Goal: Obtain resource: Download file/media

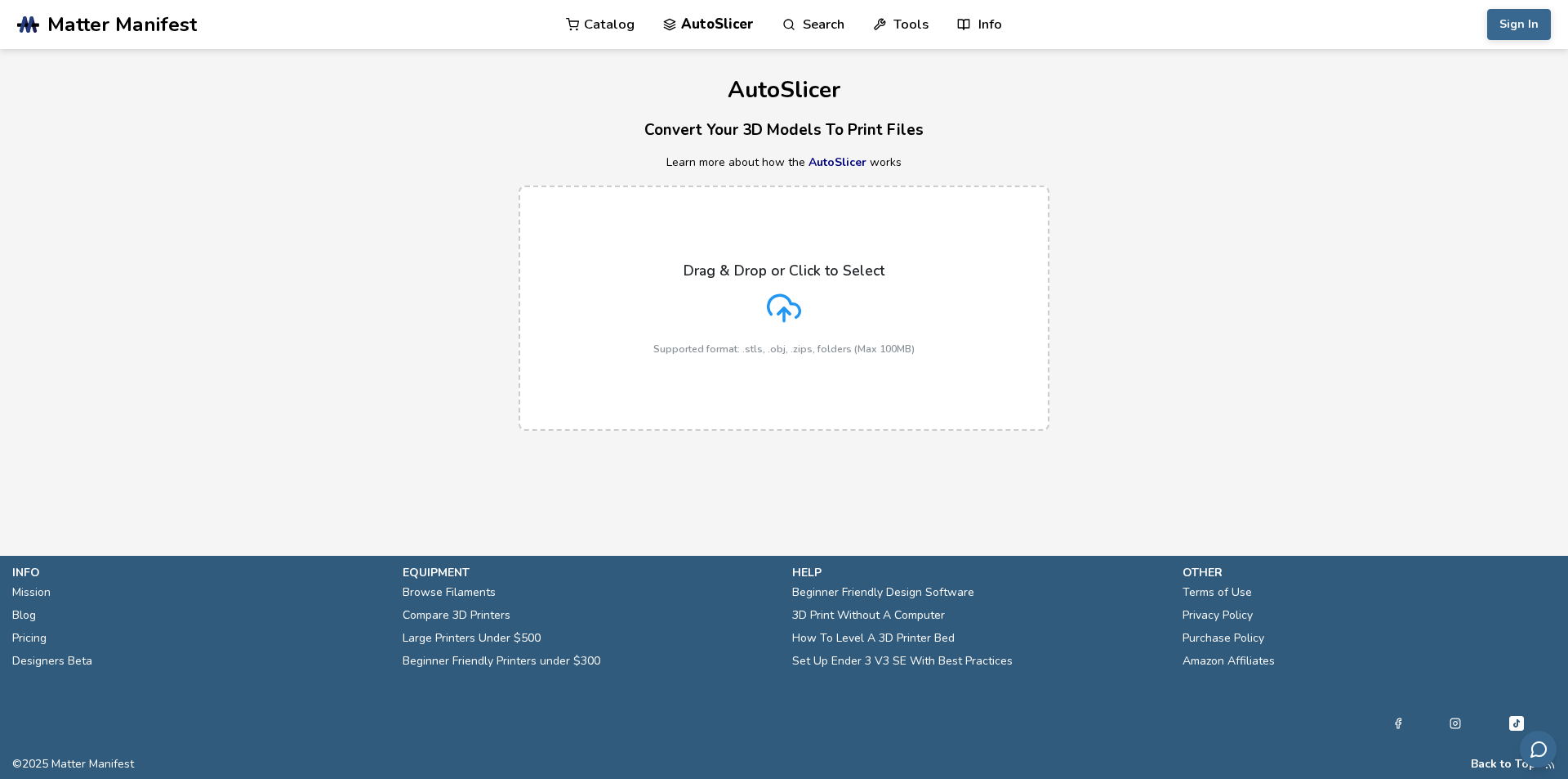
click at [835, 278] on p "Drag & Drop or Click to Select" at bounding box center [784, 270] width 201 height 16
click at [0, 0] on input "Drag & Drop or Click to Select Supported format: .stls, .obj, .zips, folders (M…" at bounding box center [0, 0] width 0 height 0
click at [1520, 21] on button "Sign In" at bounding box center [1519, 25] width 63 height 31
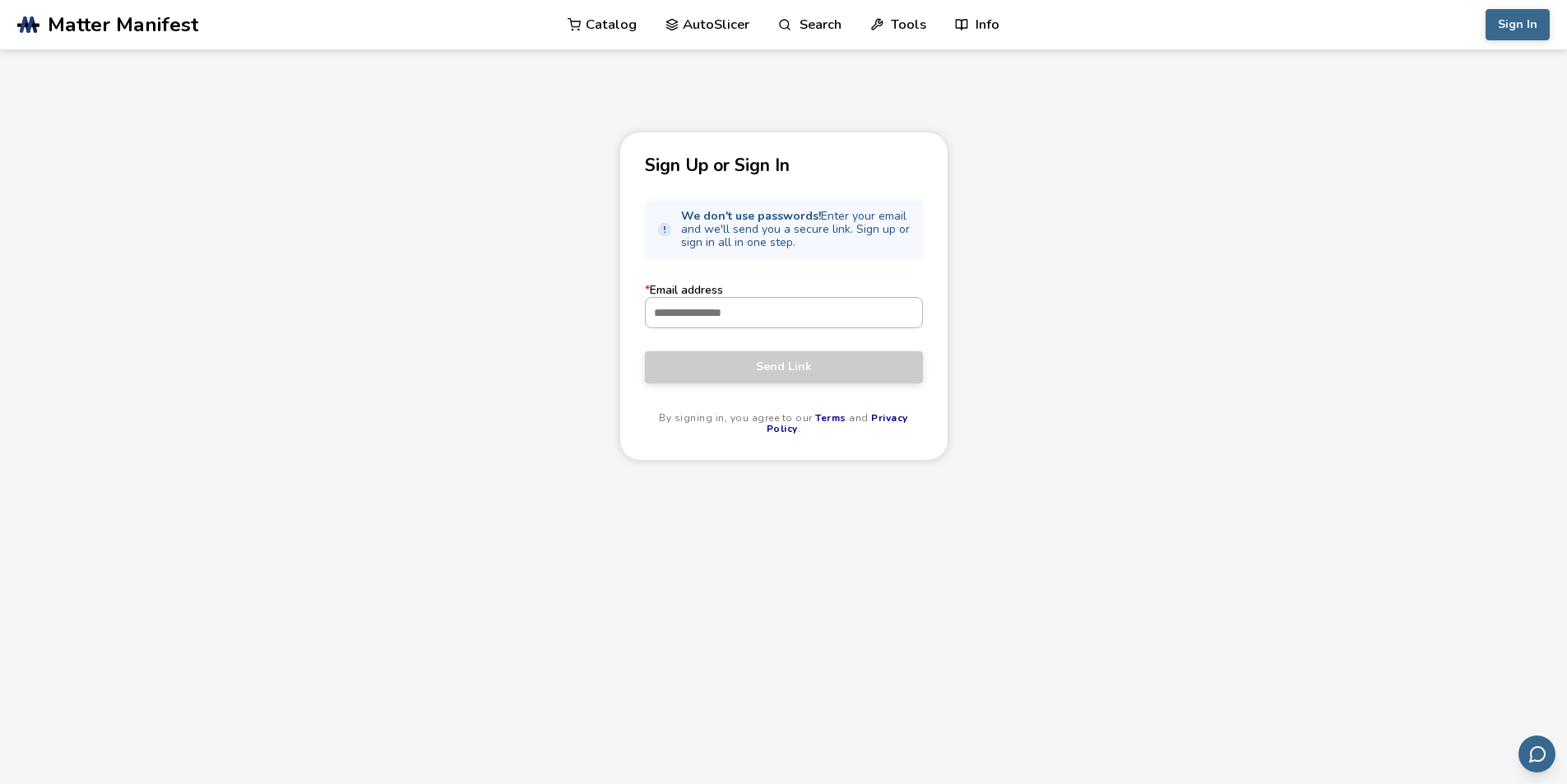
click at [682, 300] on input "* Email address" at bounding box center [784, 313] width 276 height 30
click at [759, 315] on input "* Email address" at bounding box center [784, 313] width 276 height 30
click at [771, 309] on input "* Email address" at bounding box center [784, 313] width 276 height 30
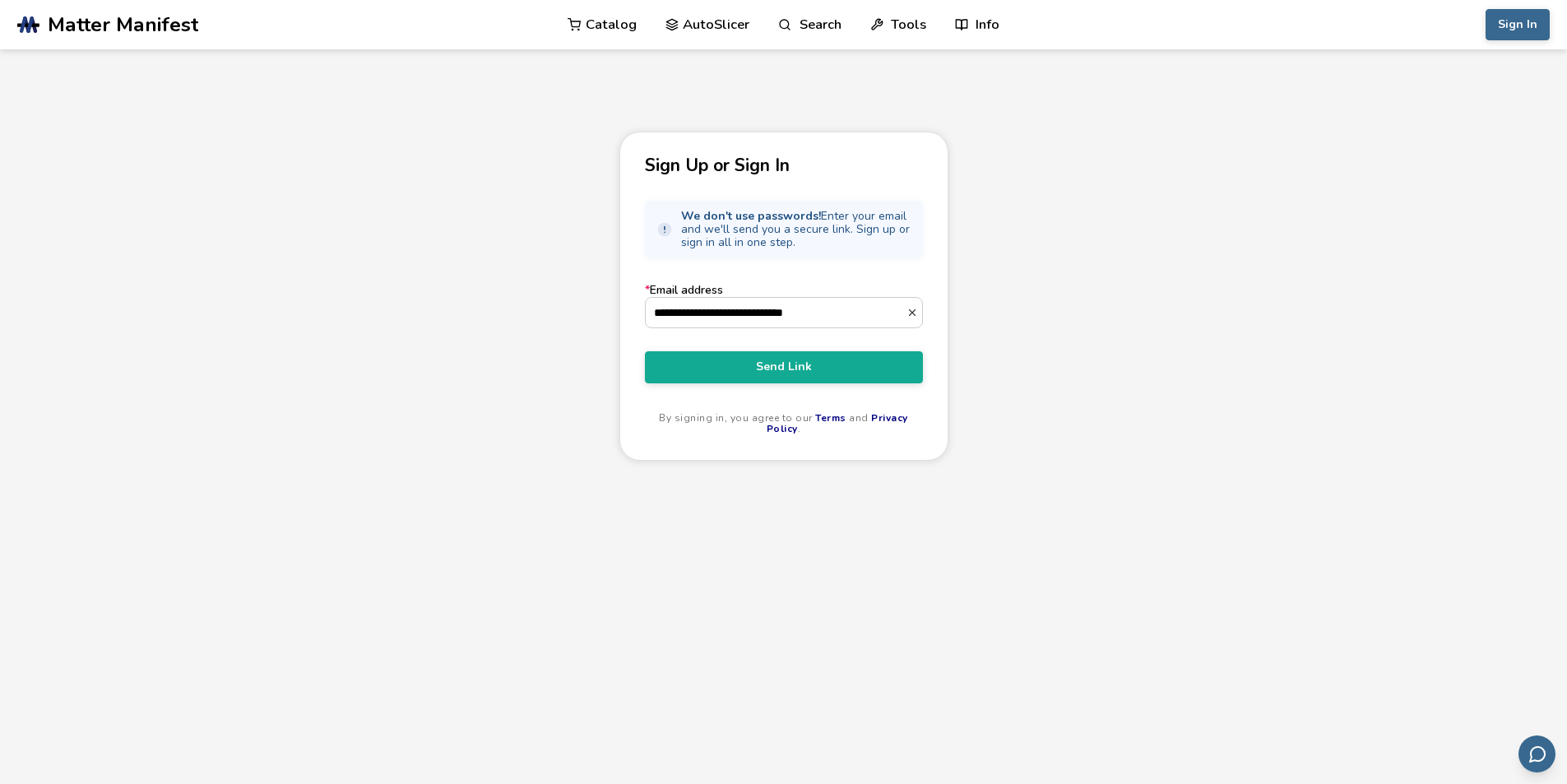
type input "**********"
drag, startPoint x: 819, startPoint y: 348, endPoint x: 834, endPoint y: 403, distance: 57.0
click at [814, 354] on form "**********" at bounding box center [784, 359] width 278 height 151
click at [832, 352] on button "Send Link" at bounding box center [784, 367] width 278 height 32
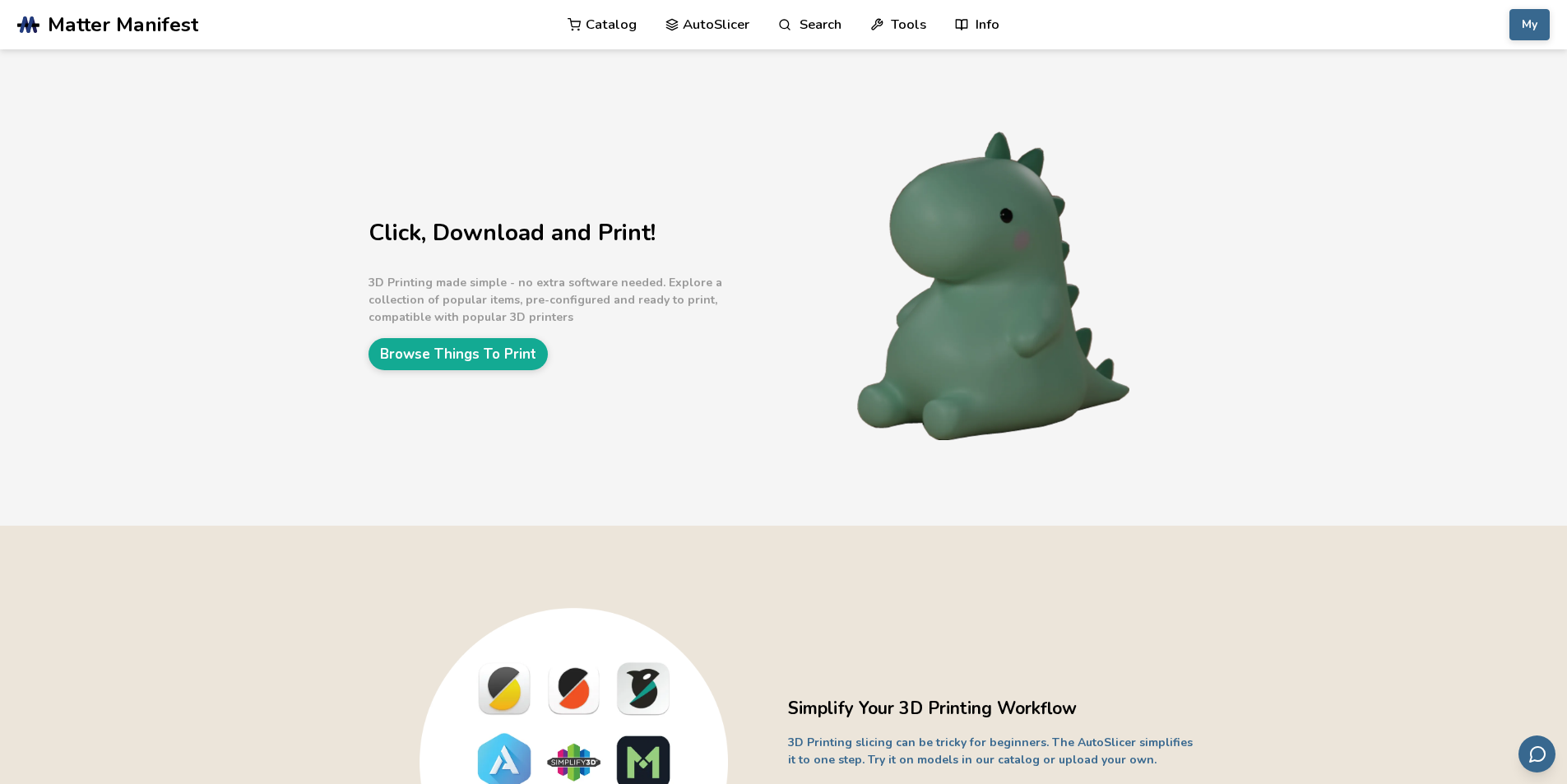
click at [719, 23] on link "AutoSlicer" at bounding box center [708, 24] width 85 height 49
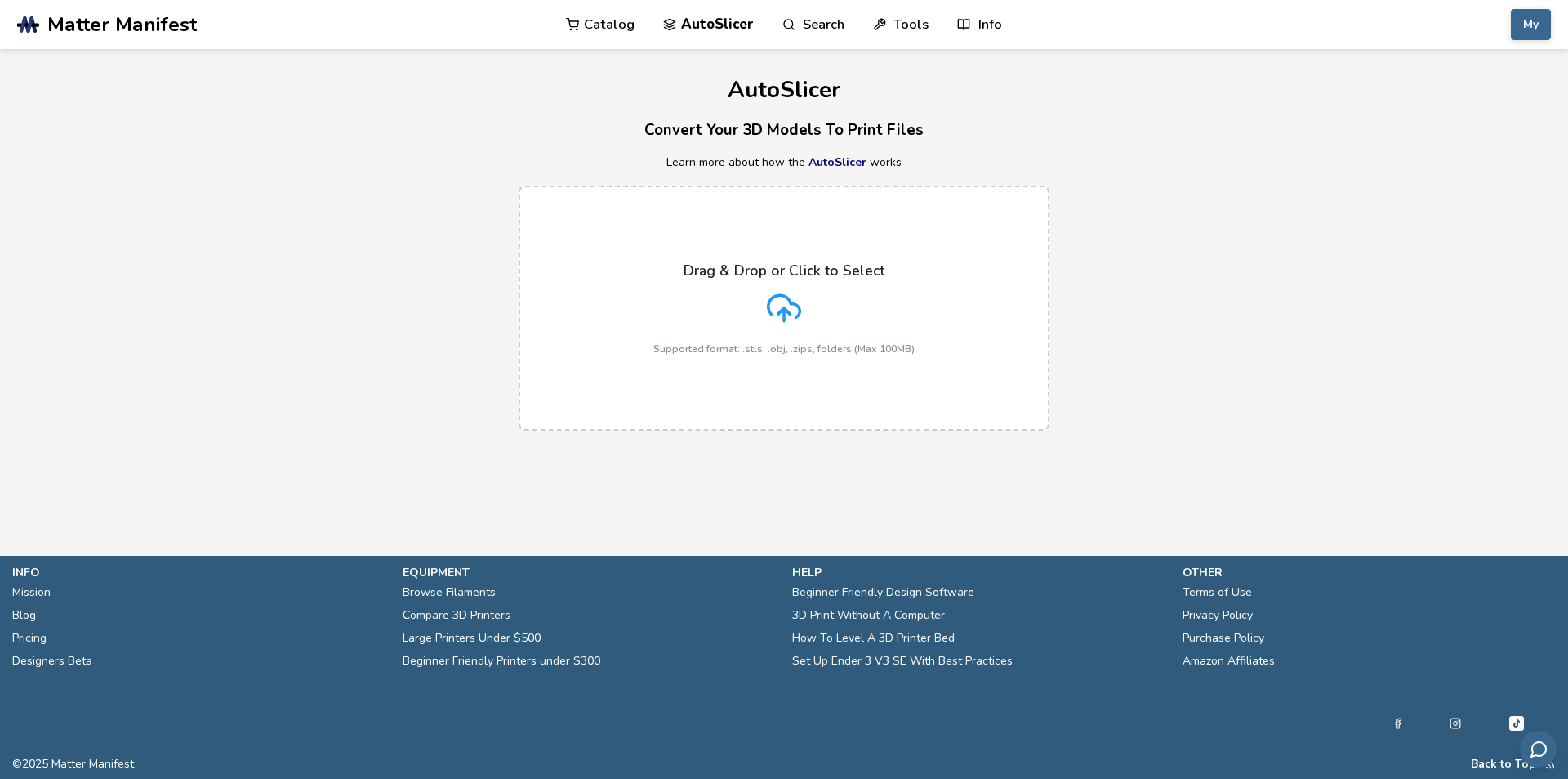
click at [787, 300] on icon at bounding box center [784, 308] width 35 height 35
click at [0, 0] on input "Drag & Drop or Click to Select Supported format: .stls, .obj, .zips, folders (M…" at bounding box center [0, 0] width 0 height 0
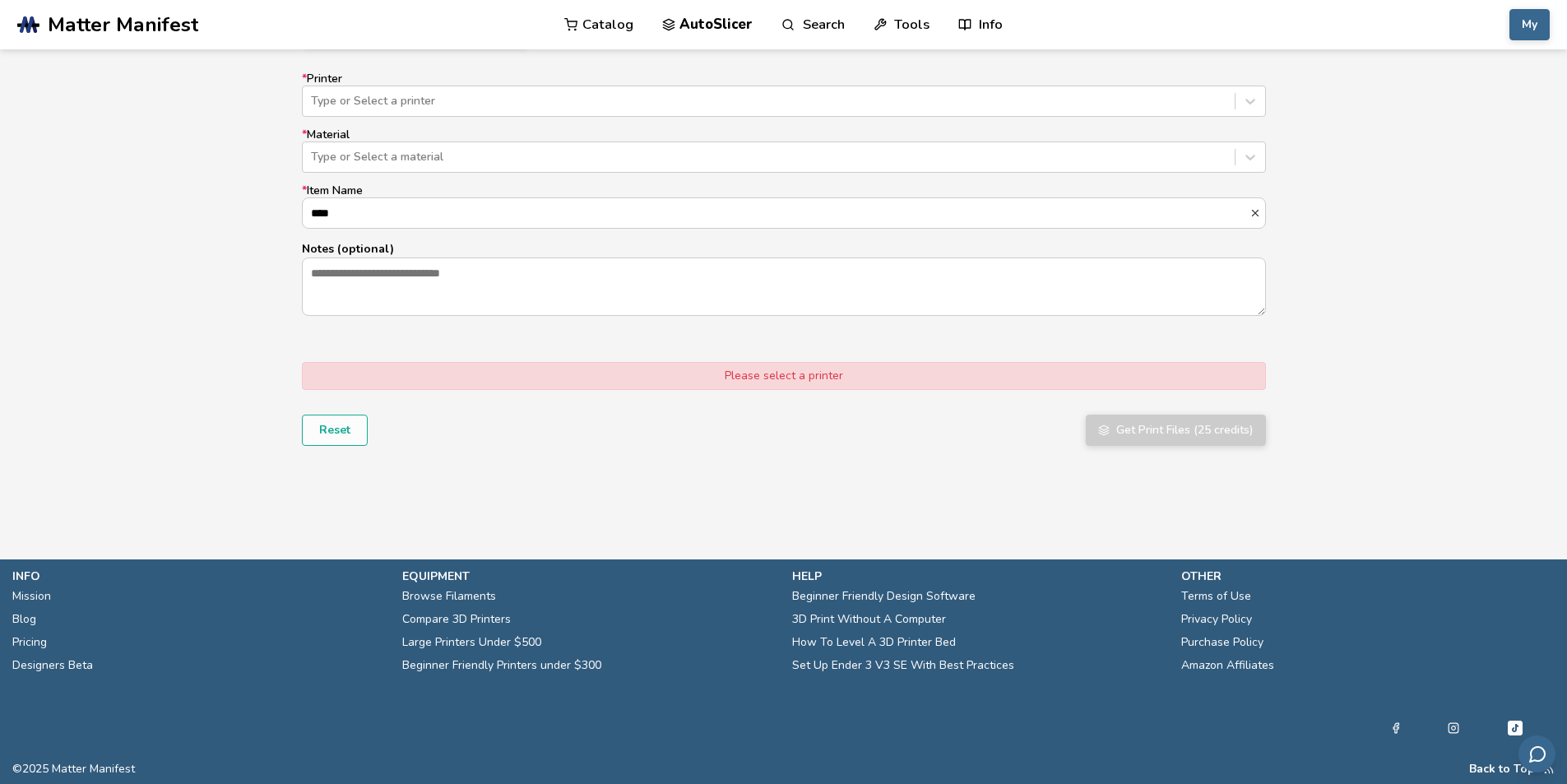
scroll to position [729, 0]
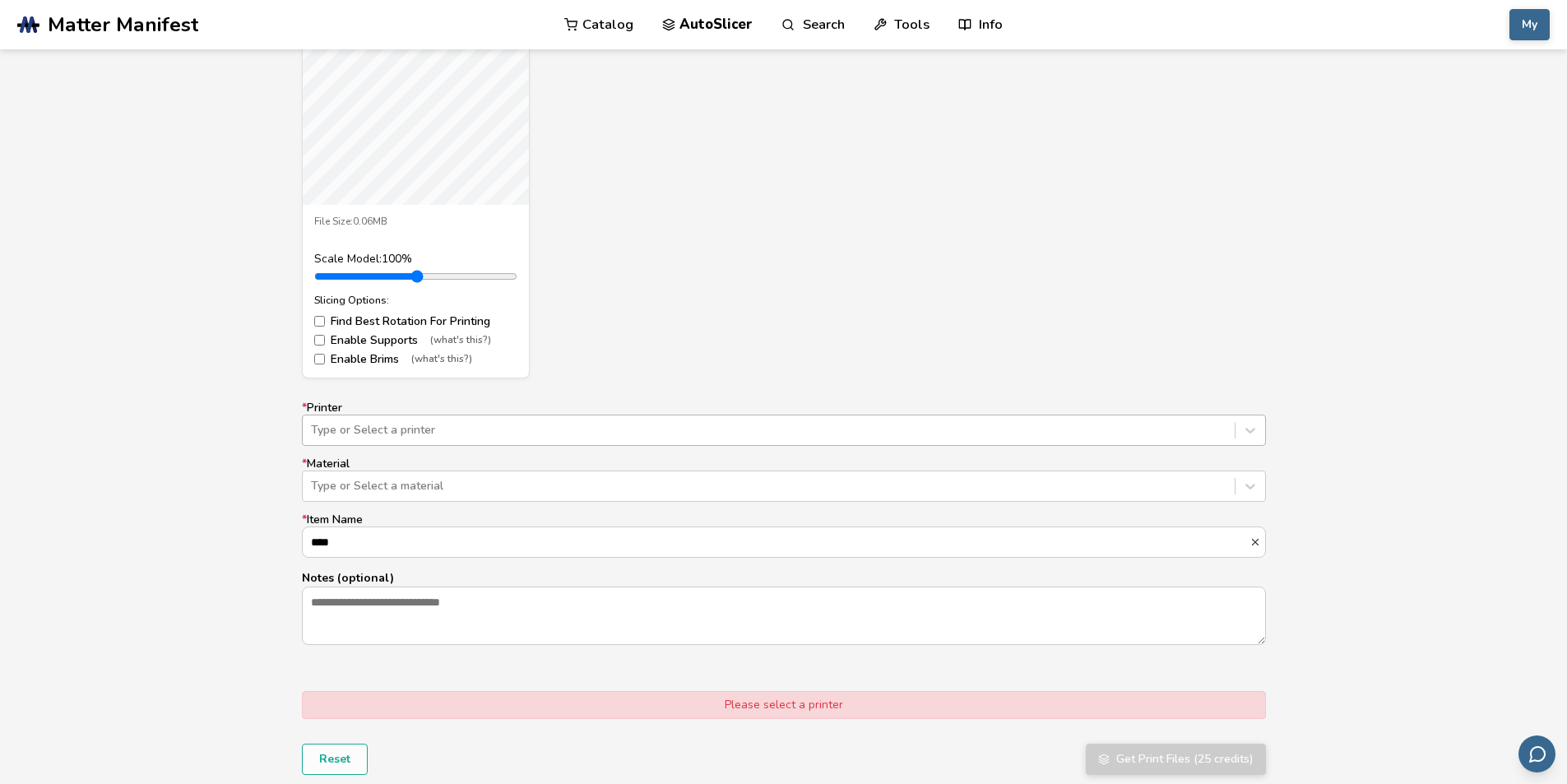
click at [354, 422] on div at bounding box center [769, 430] width 915 height 17
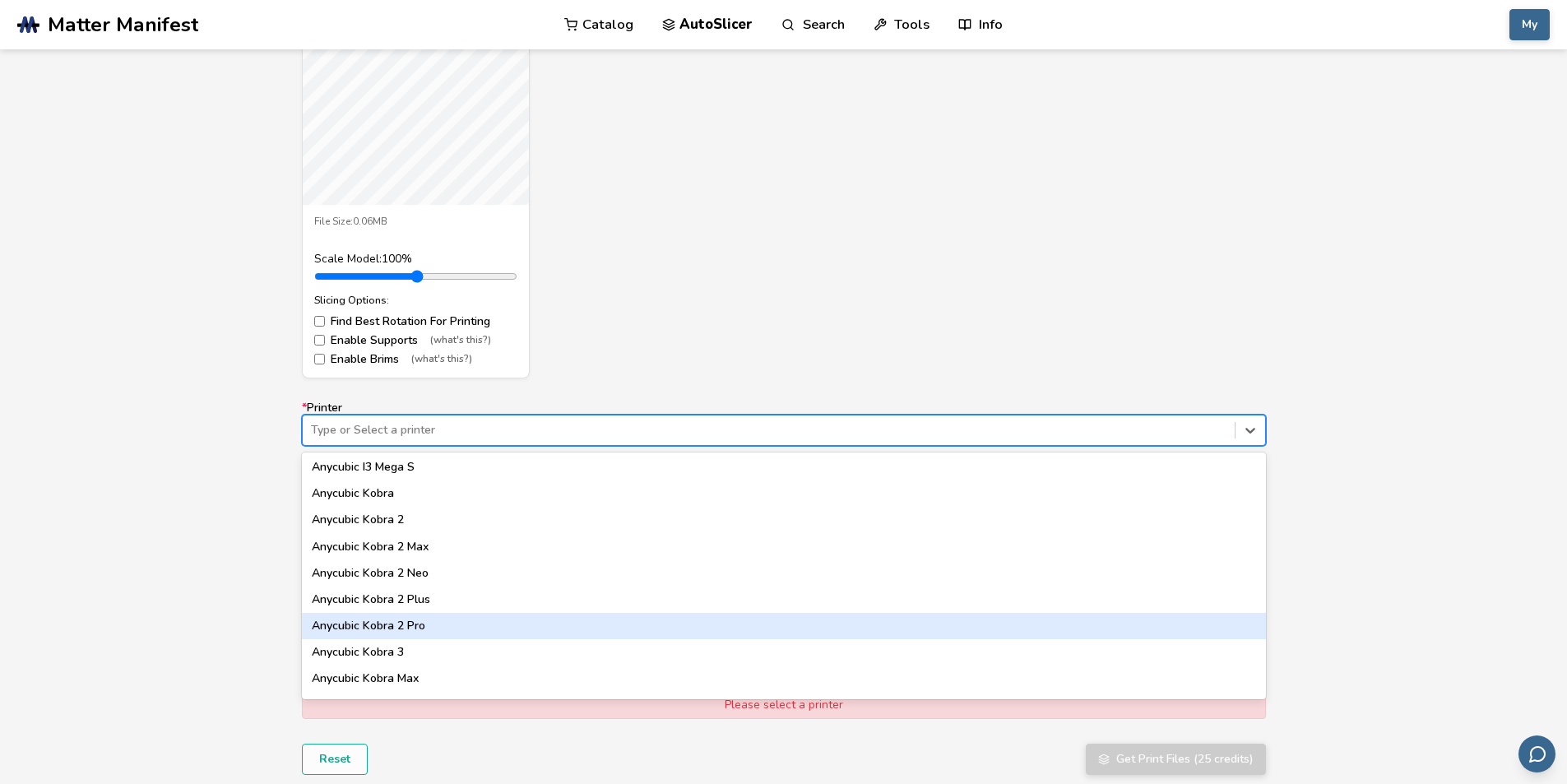
scroll to position [0, 0]
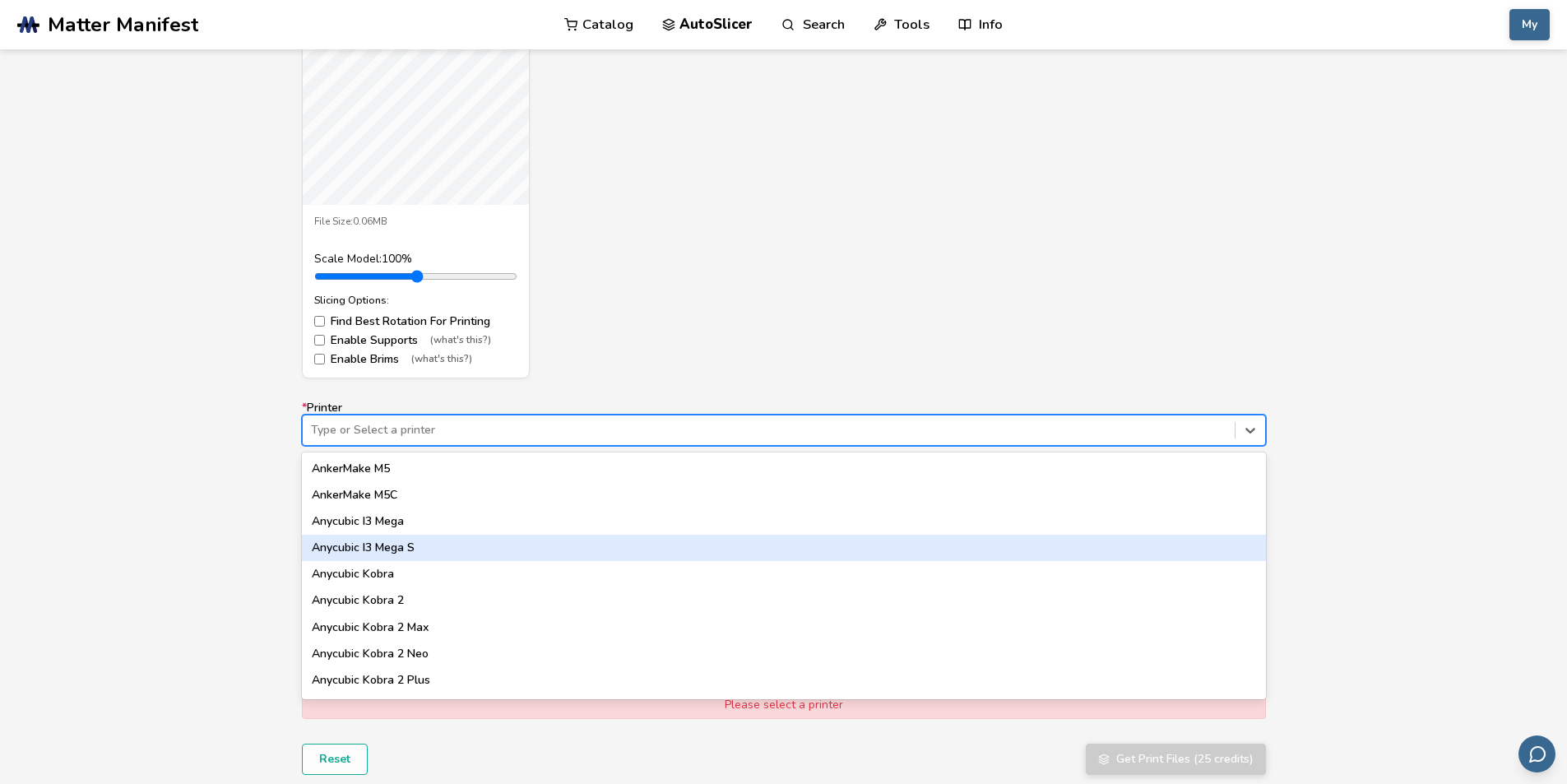
click at [453, 548] on div "Anycubic I3 Mega S" at bounding box center [784, 548] width 964 height 27
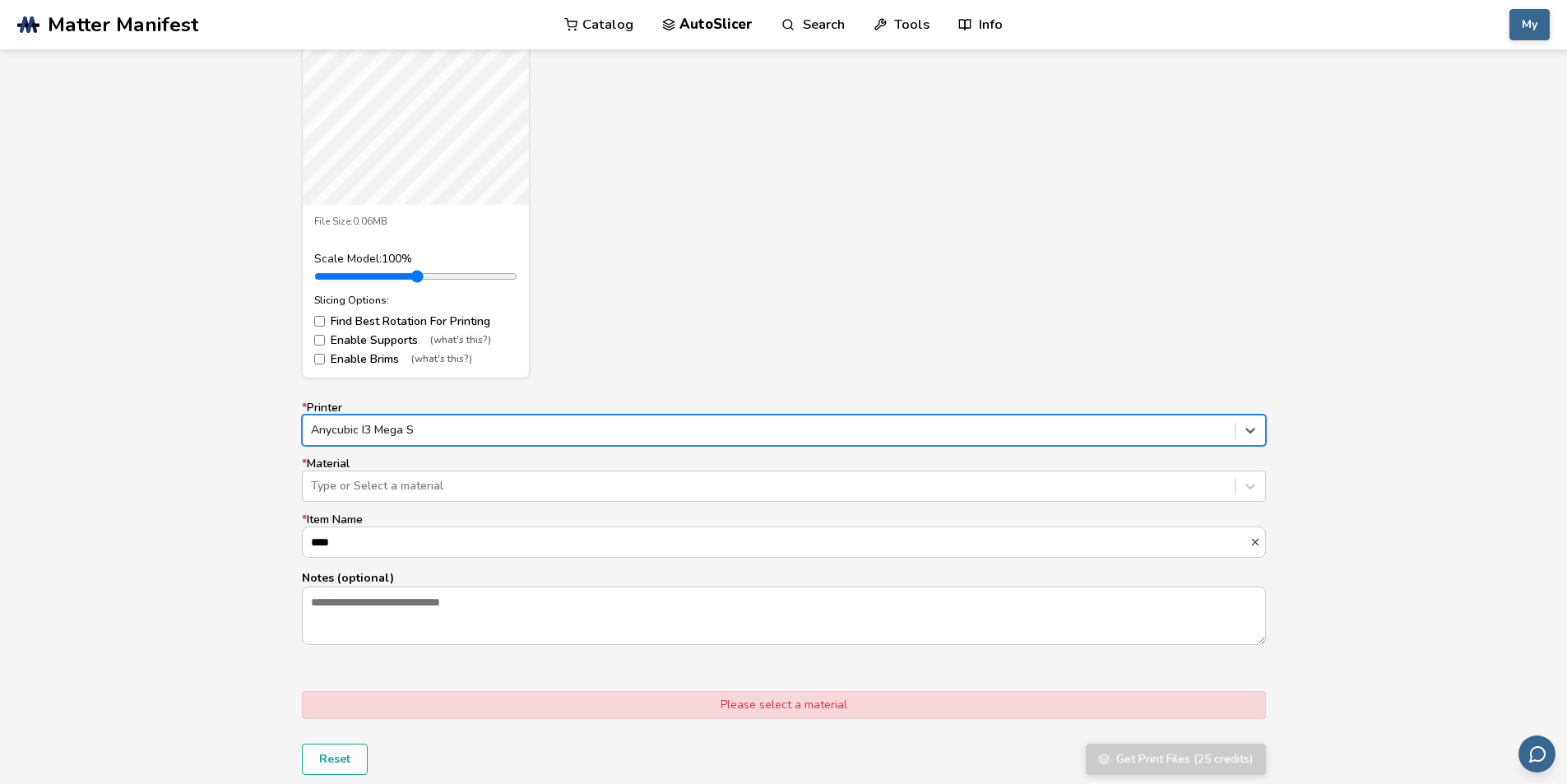
drag, startPoint x: 665, startPoint y: 358, endPoint x: 556, endPoint y: 370, distance: 109.7
click at [662, 358] on div "eaea.stl File Size: 0.06MB Scale Model: 100 % Slicing Options: Find Best Rotati…" at bounding box center [784, 158] width 964 height 441
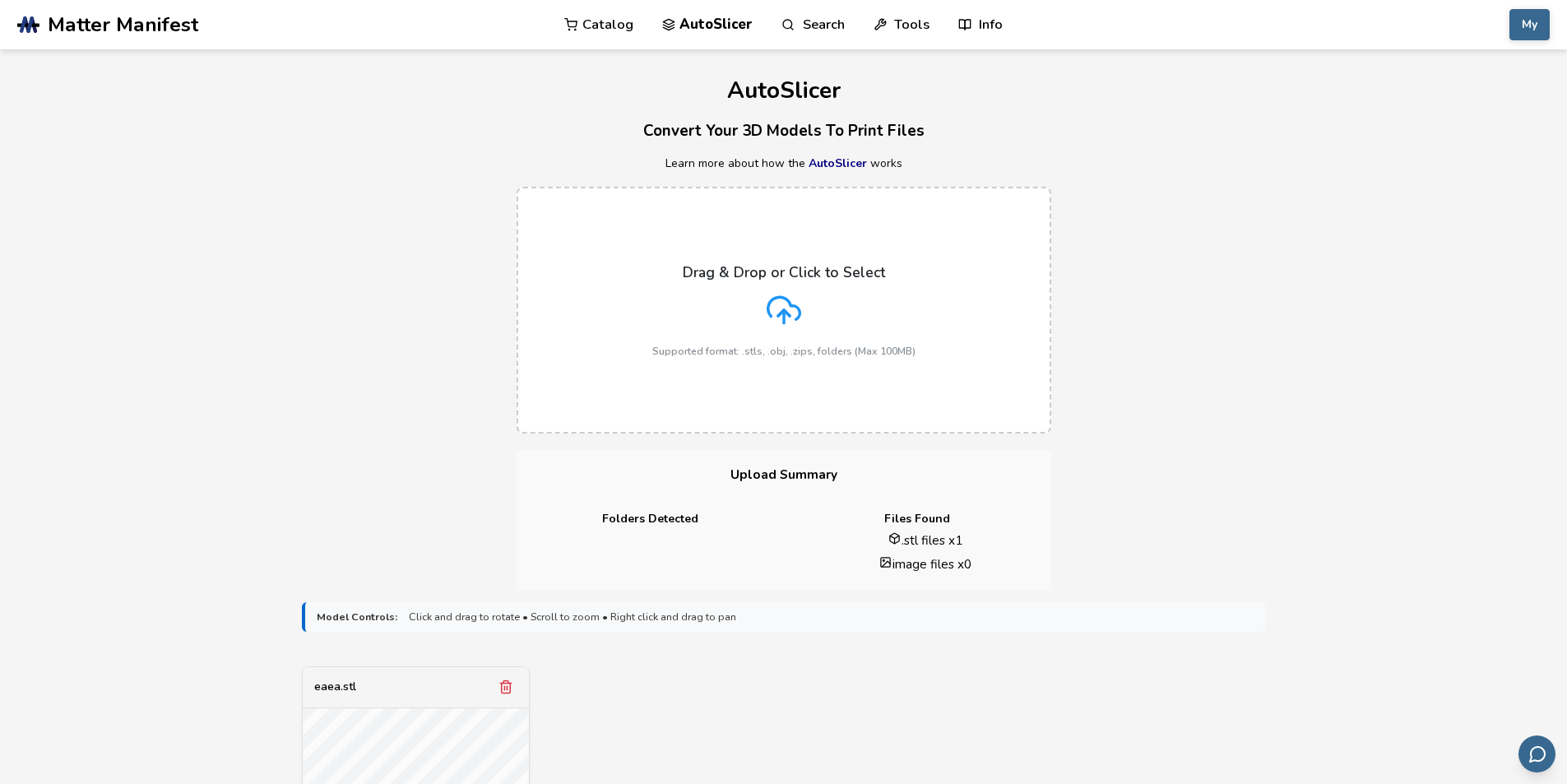
scroll to position [329, 0]
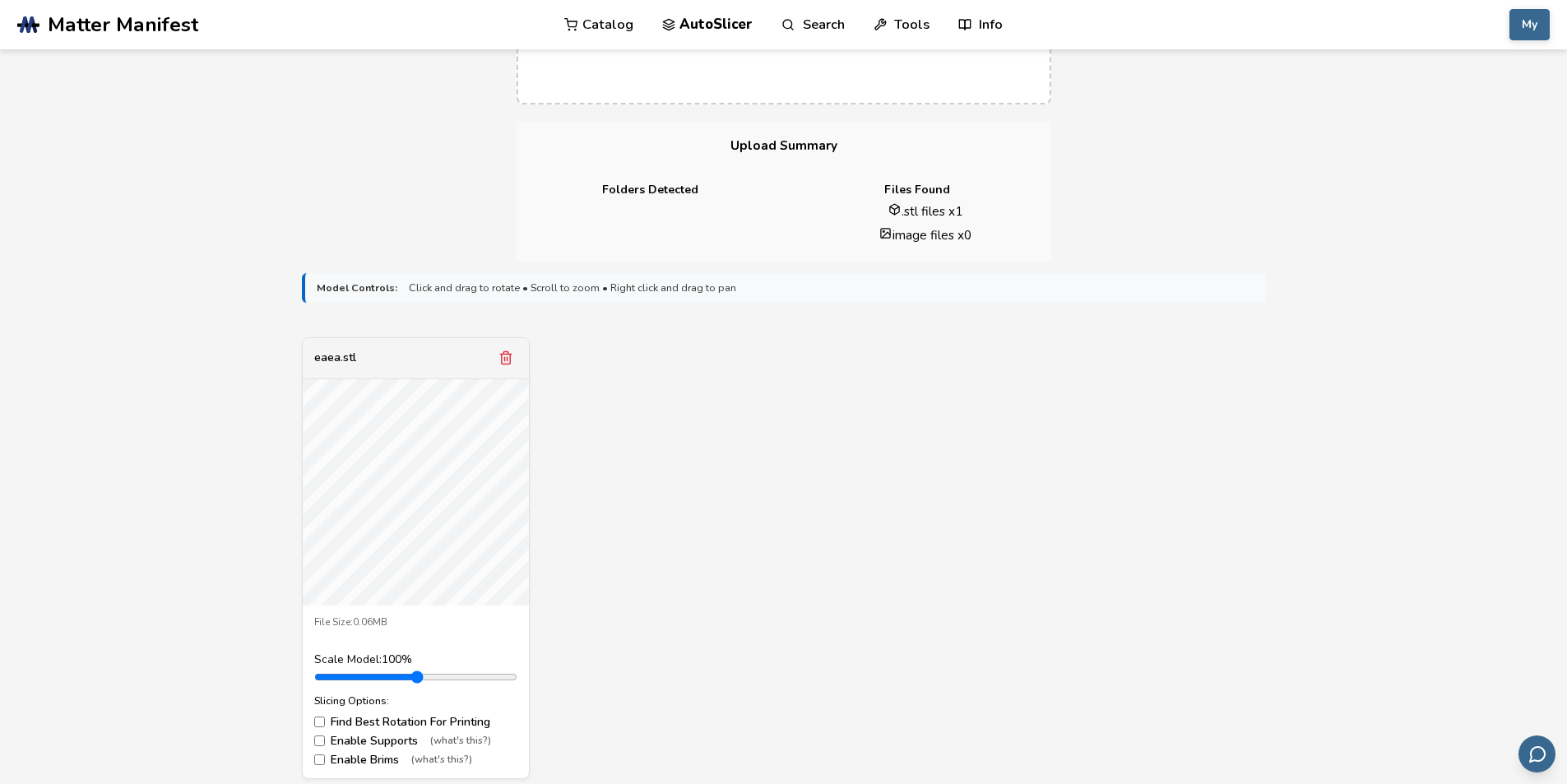
click at [345, 360] on div "eaea.stl" at bounding box center [335, 358] width 42 height 13
drag, startPoint x: 573, startPoint y: 514, endPoint x: 633, endPoint y: 491, distance: 64.3
drag, startPoint x: 633, startPoint y: 491, endPoint x: 544, endPoint y: 589, distance: 132.4
click at [595, 637] on div "eaea.stl File Size: 0.06MB Scale Model: 100 % Slicing Options: Find Best Rotati…" at bounding box center [784, 558] width 964 height 441
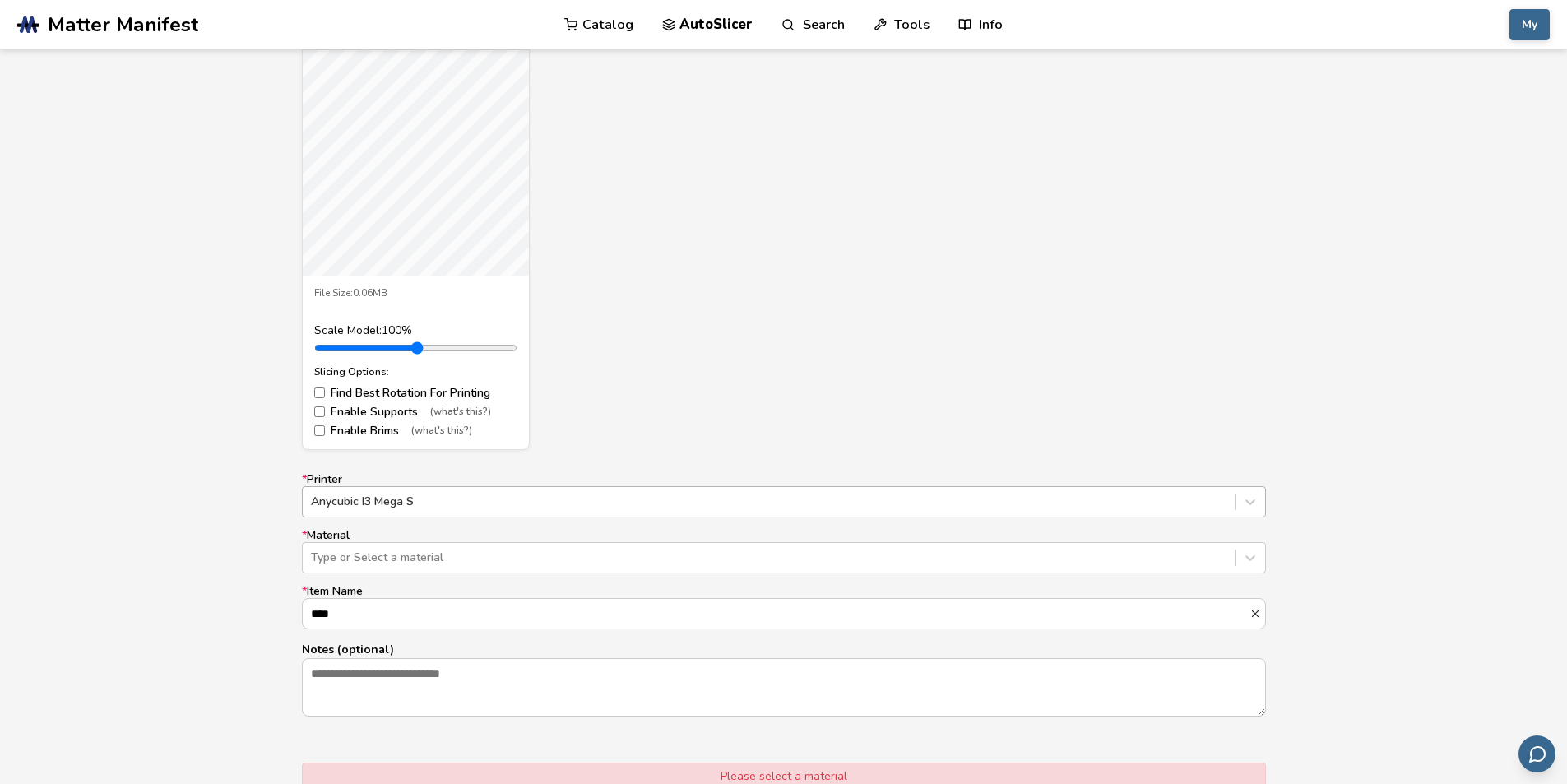
click at [453, 504] on div at bounding box center [769, 502] width 915 height 17
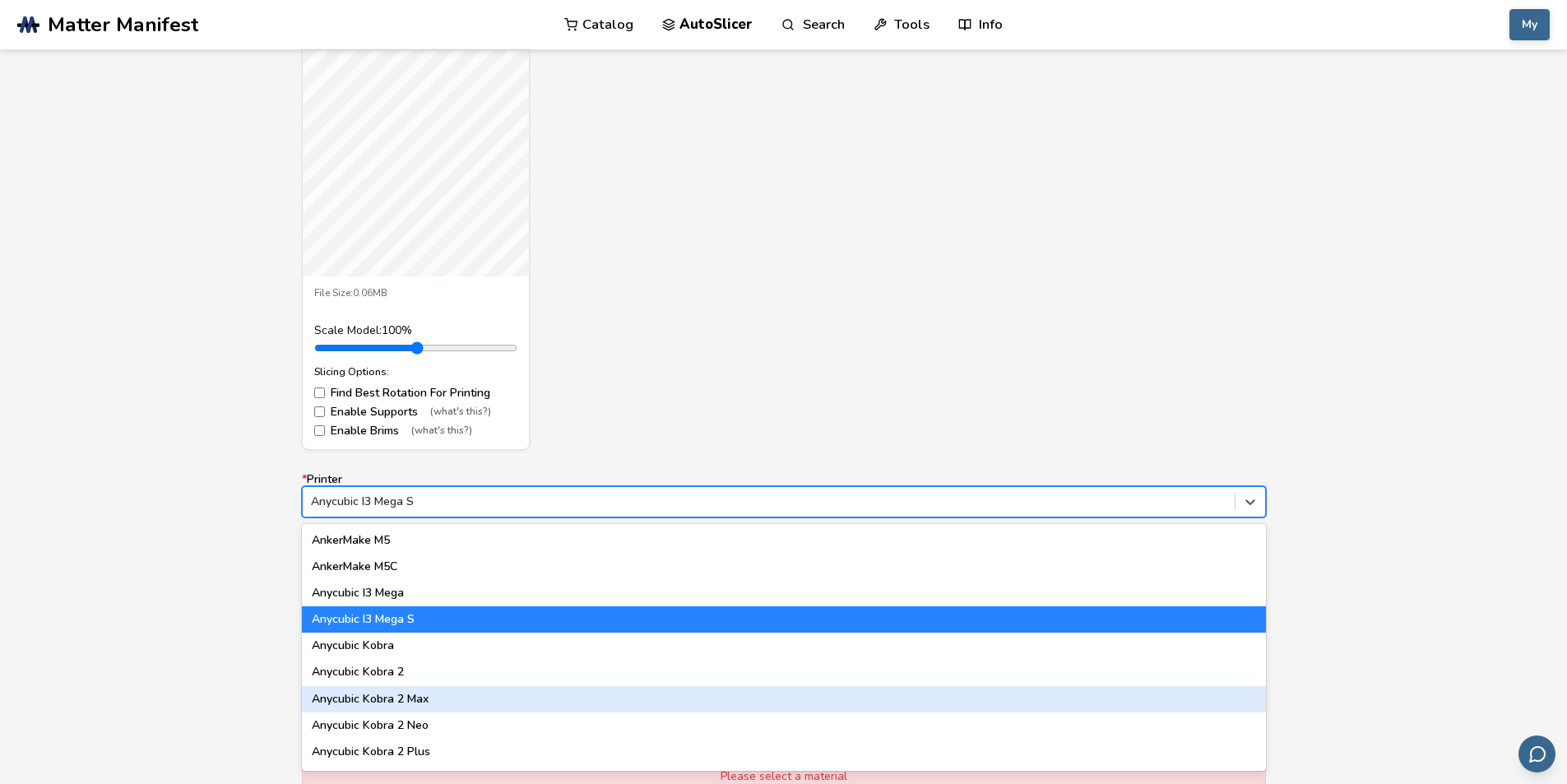
click at [520, 702] on div "Anycubic Kobra 2 Max" at bounding box center [784, 699] width 964 height 27
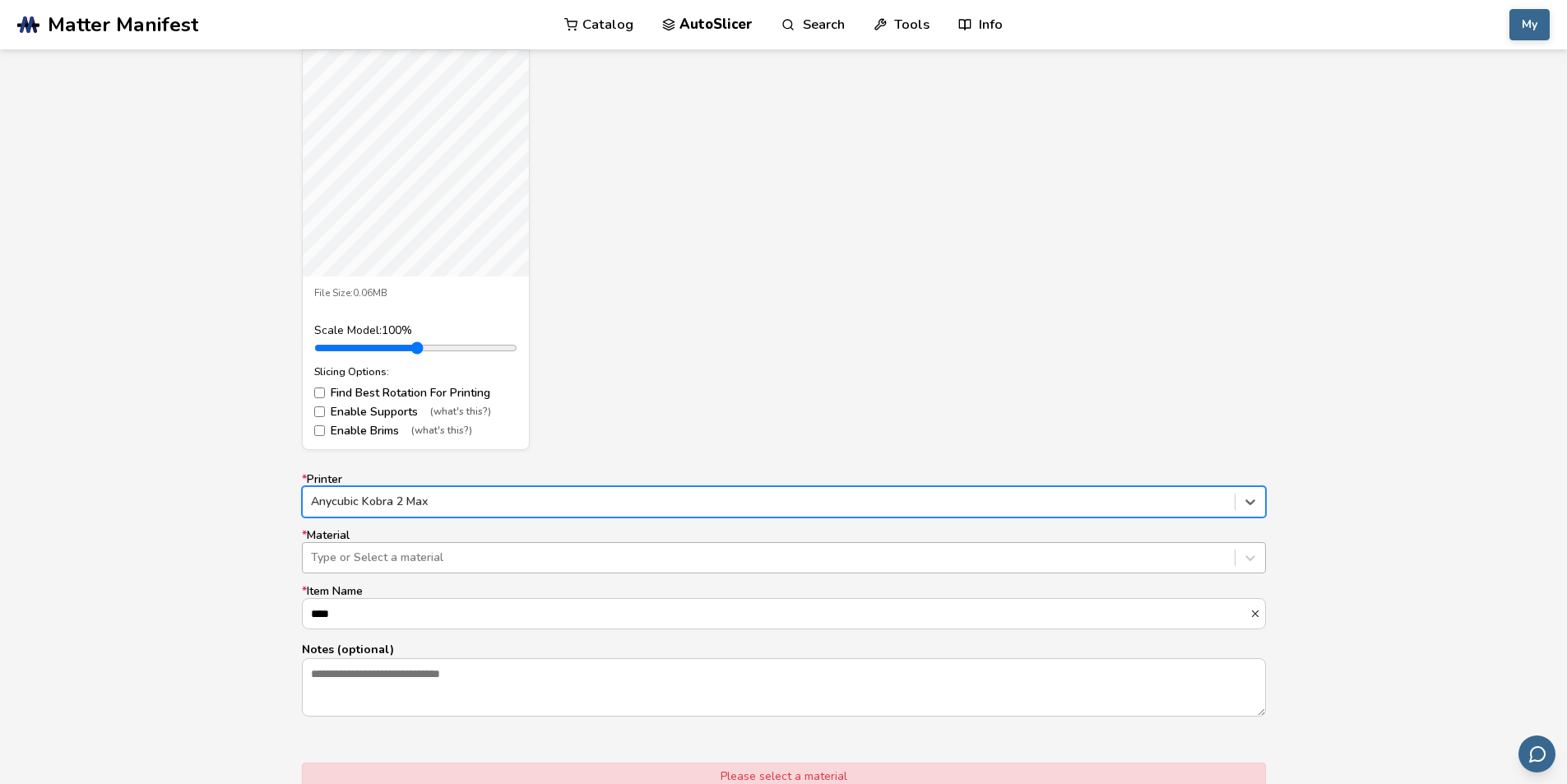
click at [482, 557] on div at bounding box center [769, 558] width 915 height 17
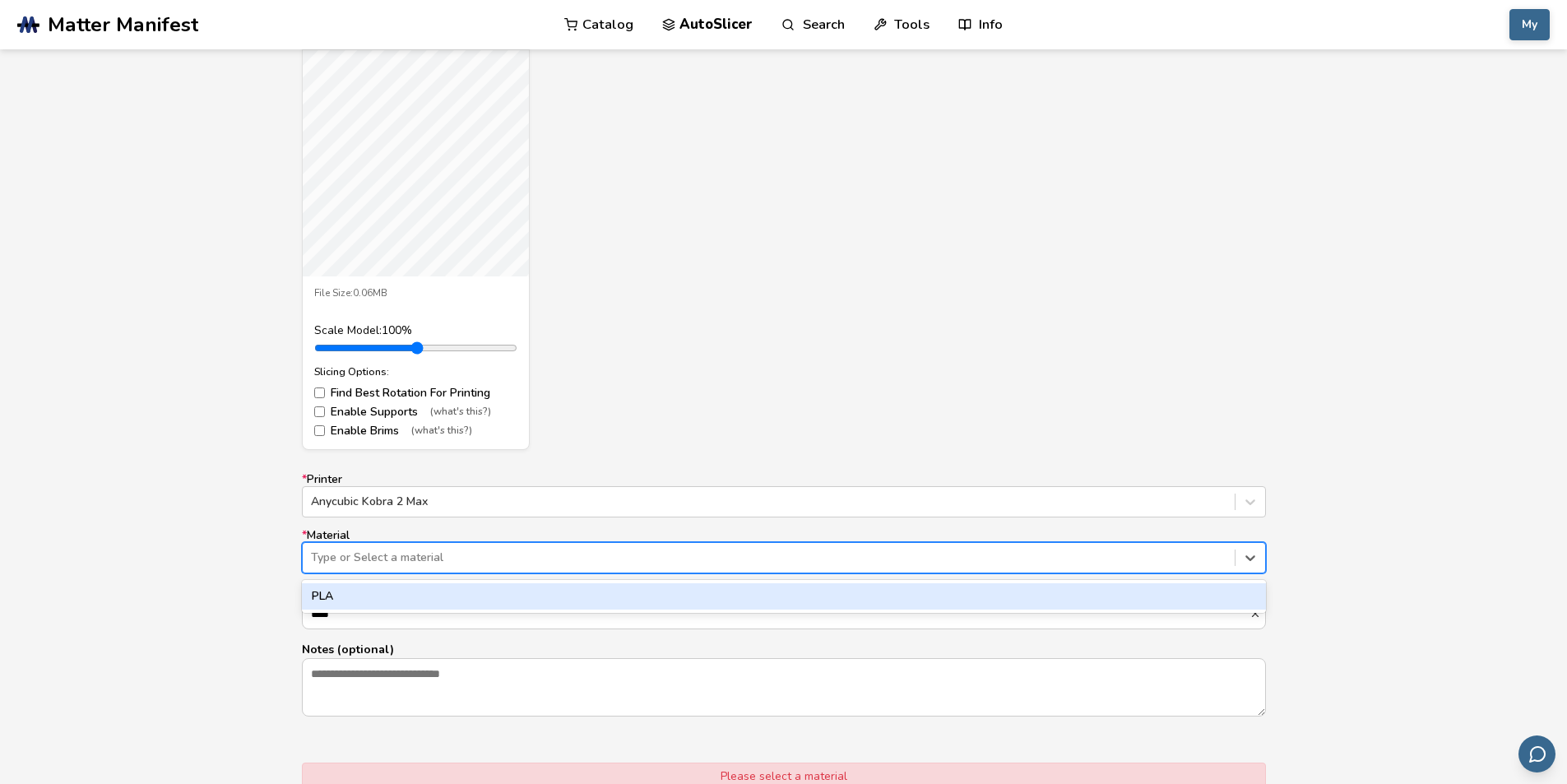
click at [436, 591] on div "PLA" at bounding box center [784, 597] width 964 height 27
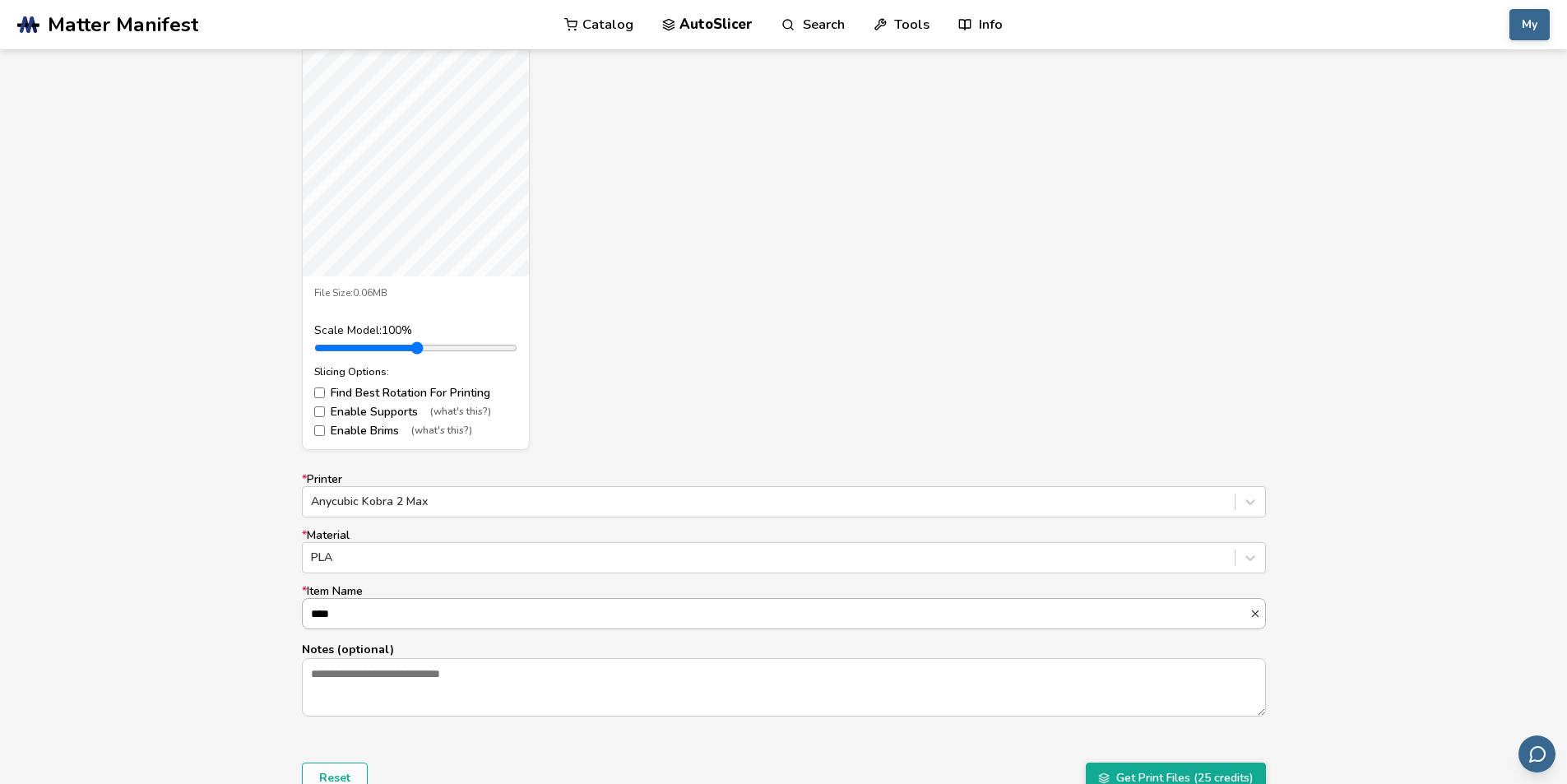
click at [450, 619] on input "****" at bounding box center [776, 614] width 947 height 30
click at [197, 536] on div "Model Controls: Click and drag to rotate • Scroll to zoom • Right click and dra…" at bounding box center [784, 395] width 1567 height 925
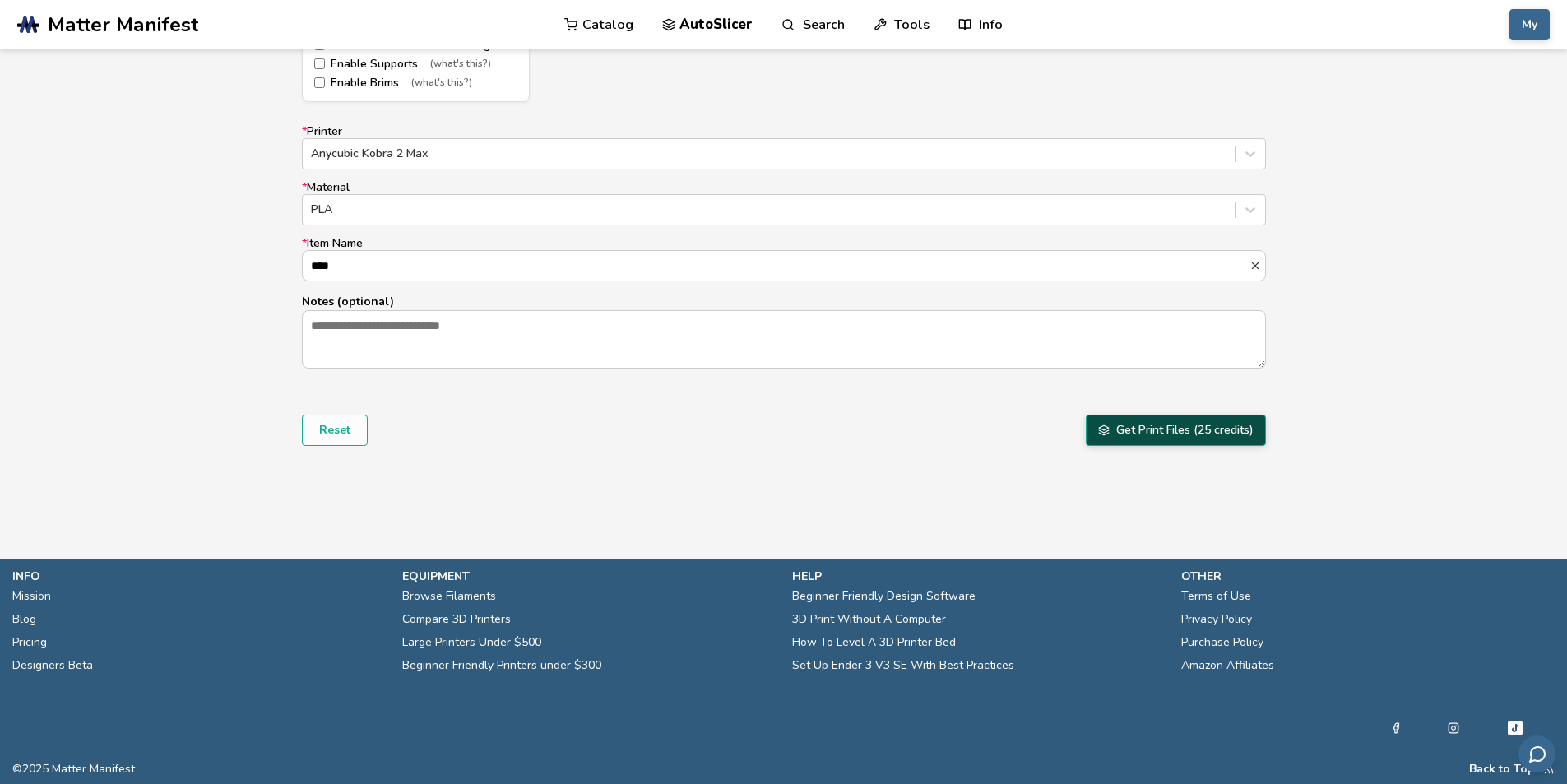
click at [1164, 428] on button "Get Print Files (25 credits)" at bounding box center [1175, 431] width 180 height 32
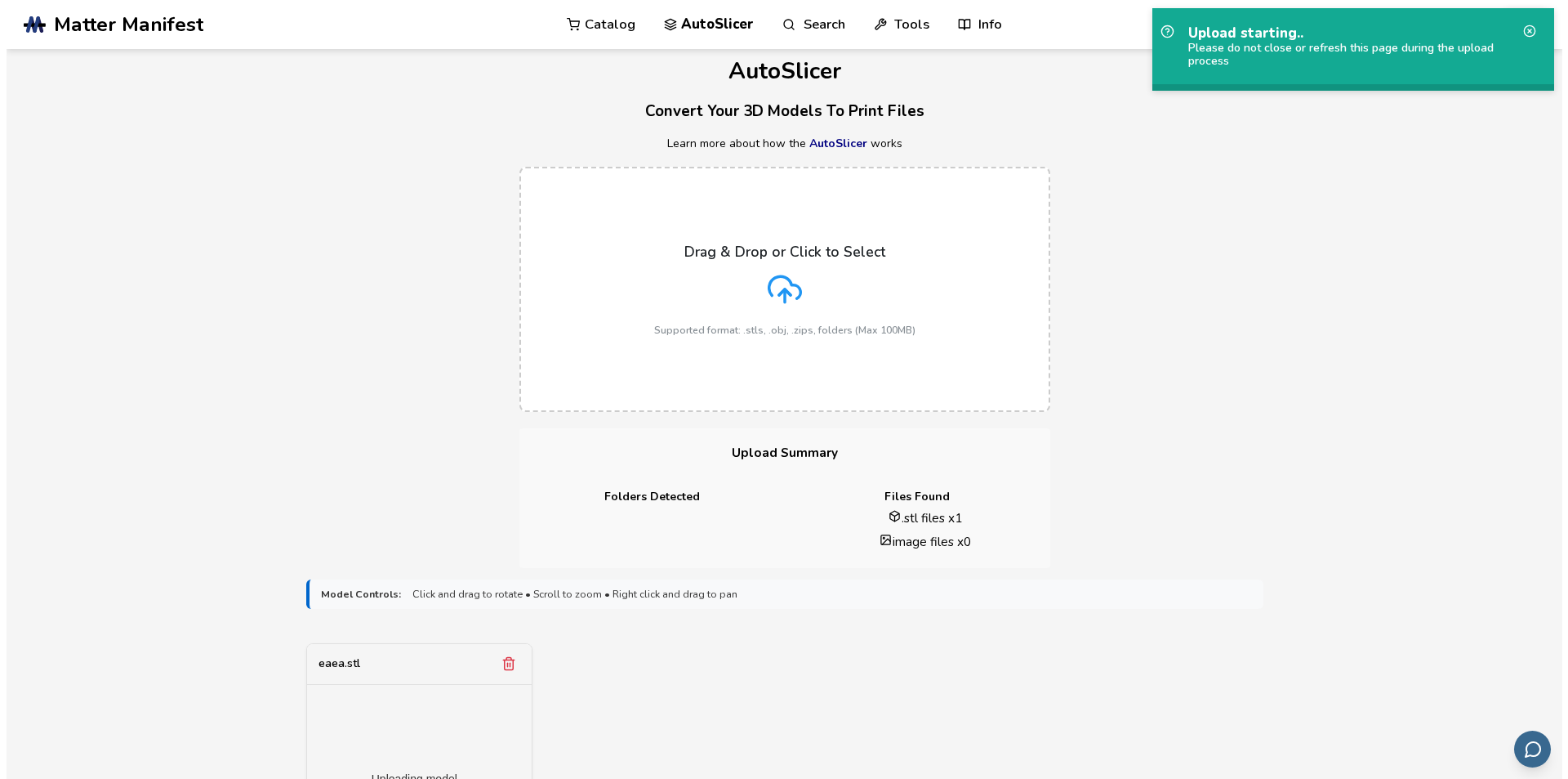
scroll to position [0, 0]
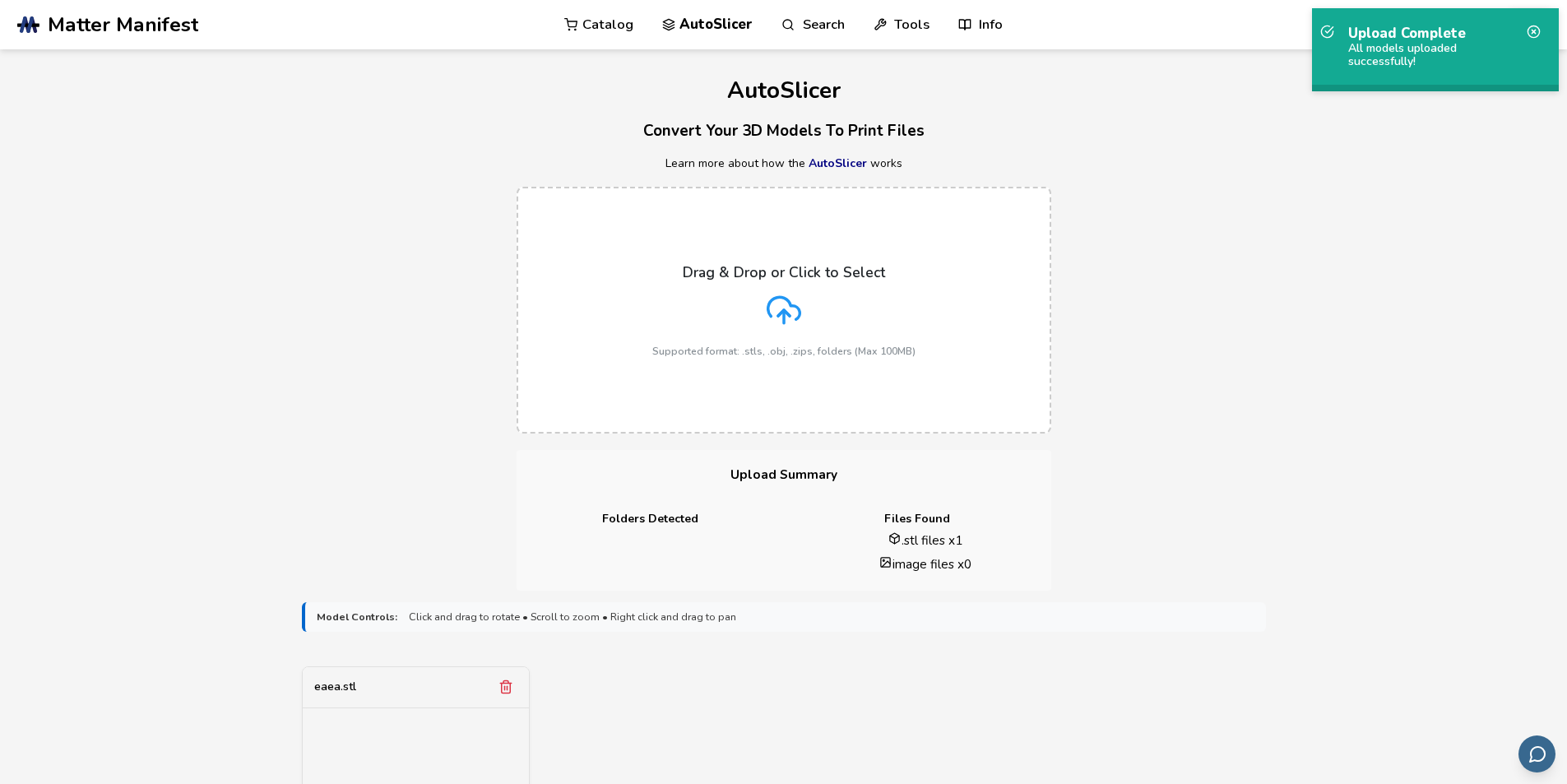
click at [1457, 46] on div "All models uploaded successfully!" at bounding box center [1436, 56] width 174 height 27
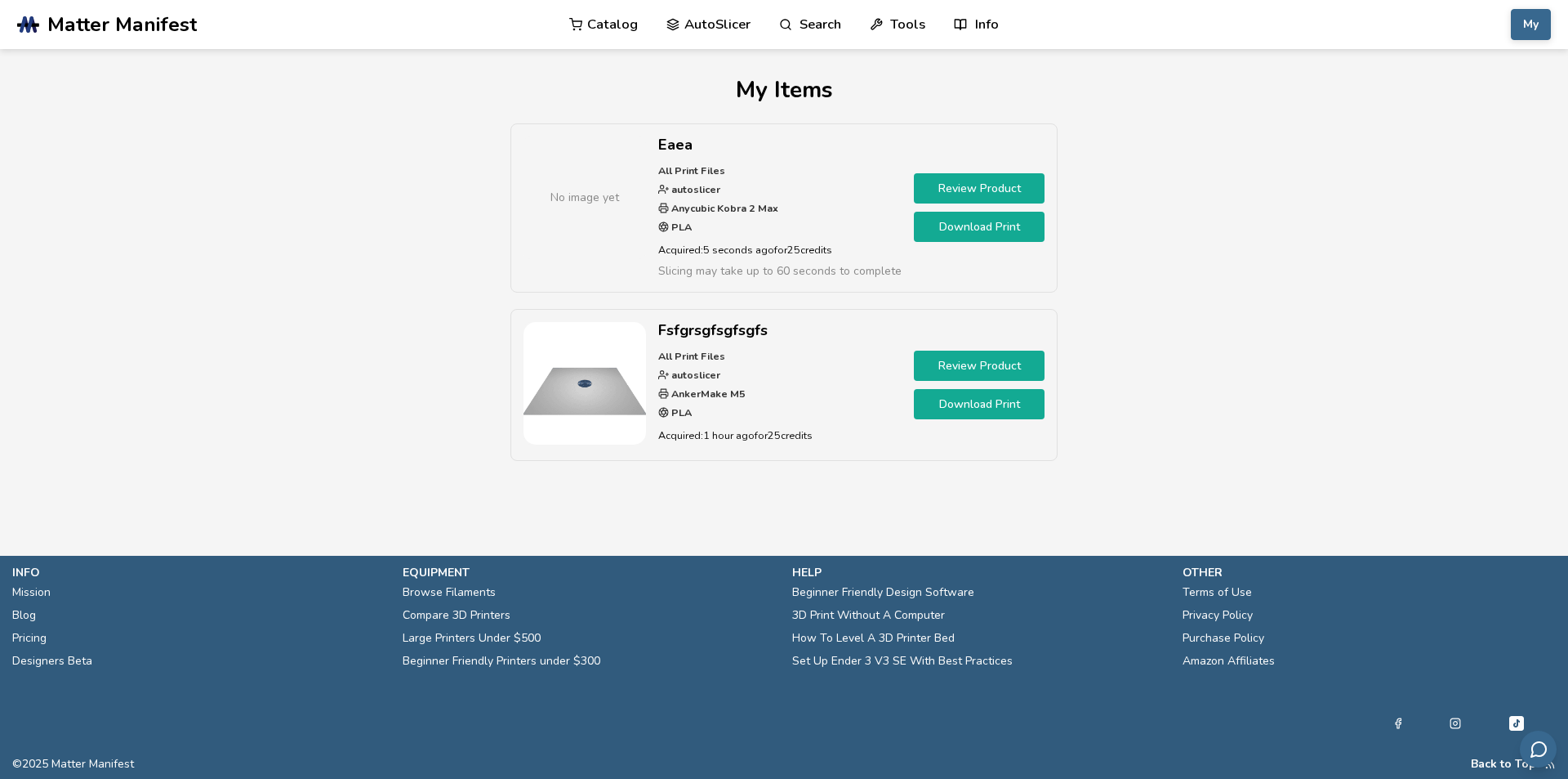
click at [967, 226] on link "Download Print" at bounding box center [979, 227] width 131 height 31
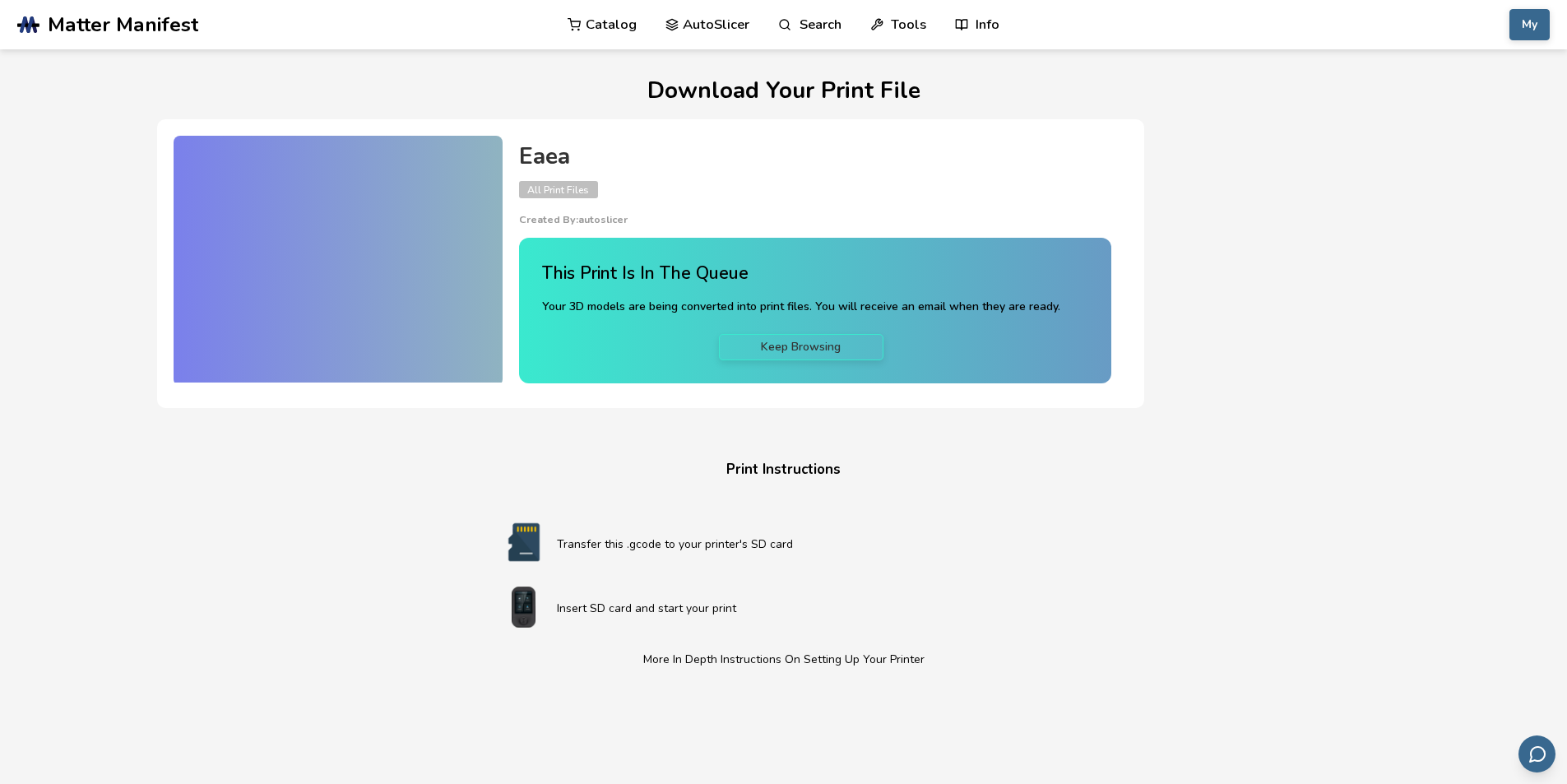
click at [447, 236] on div at bounding box center [338, 259] width 329 height 246
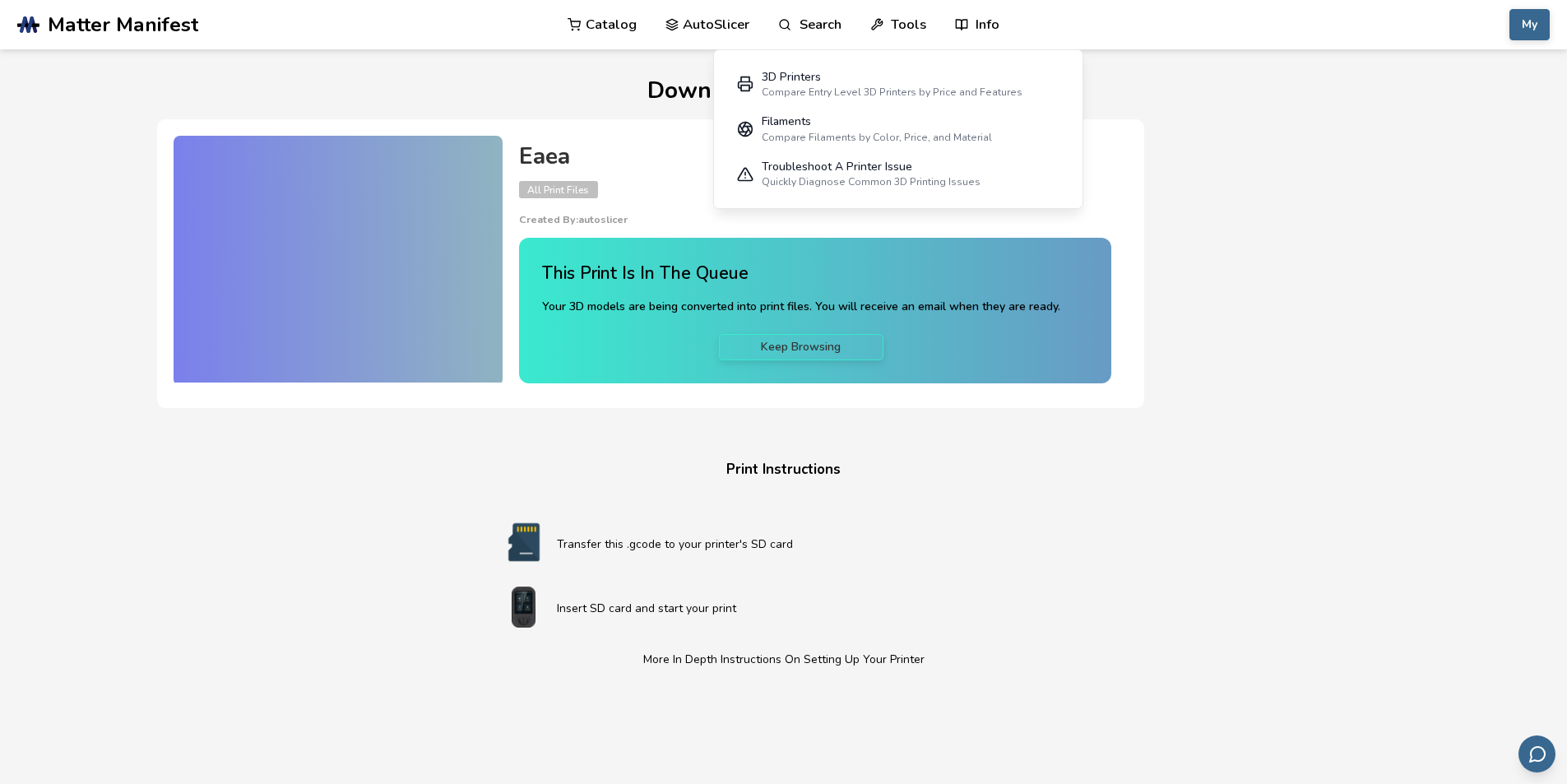
click at [1337, 161] on div "Download Your Print File Eaea All Print Files Created By: autoslicer This Print…" at bounding box center [784, 561] width 1254 height 967
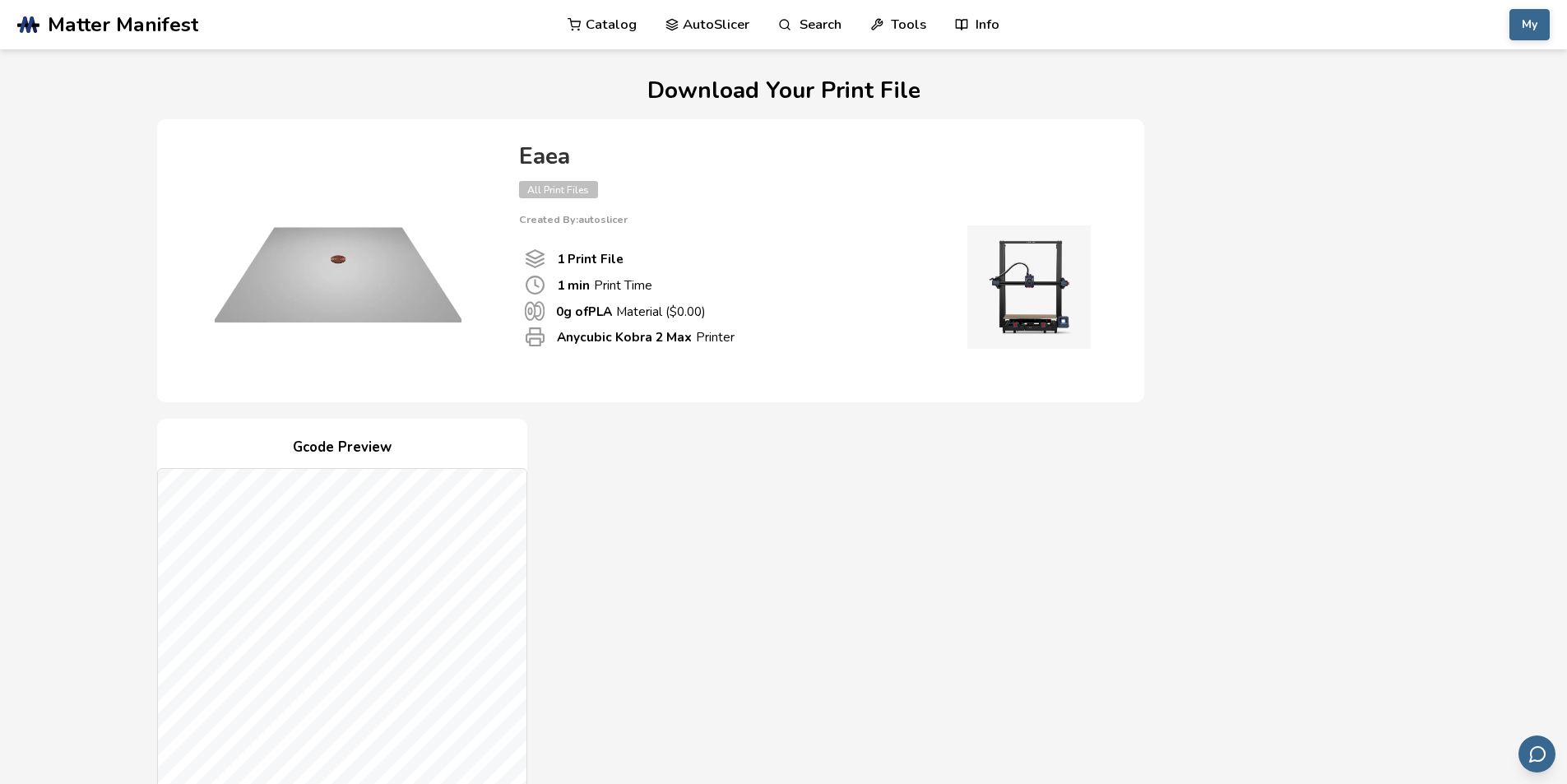
scroll to position [329, 0]
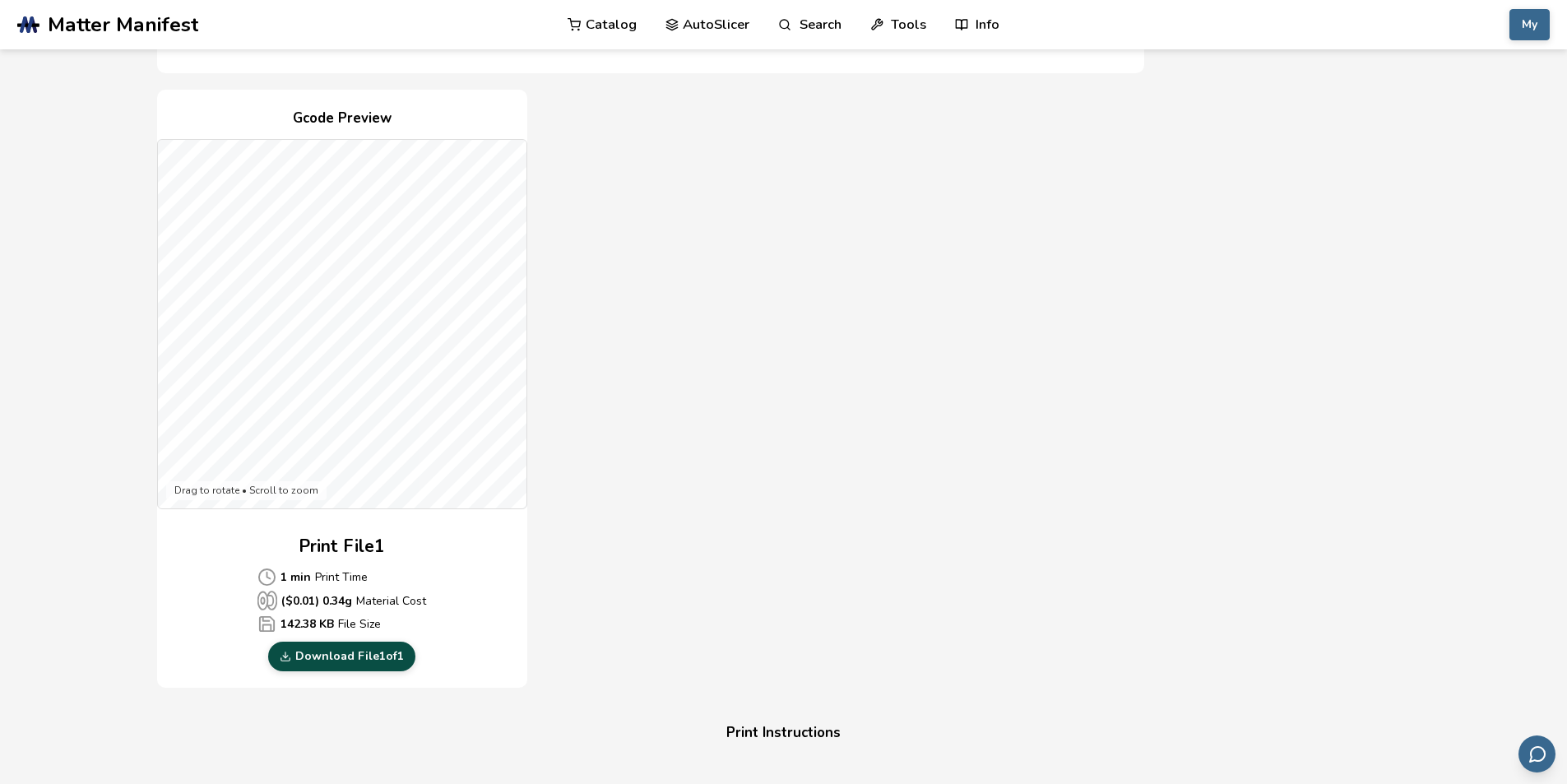
click at [349, 650] on link "Download File 1 of 1" at bounding box center [341, 656] width 147 height 30
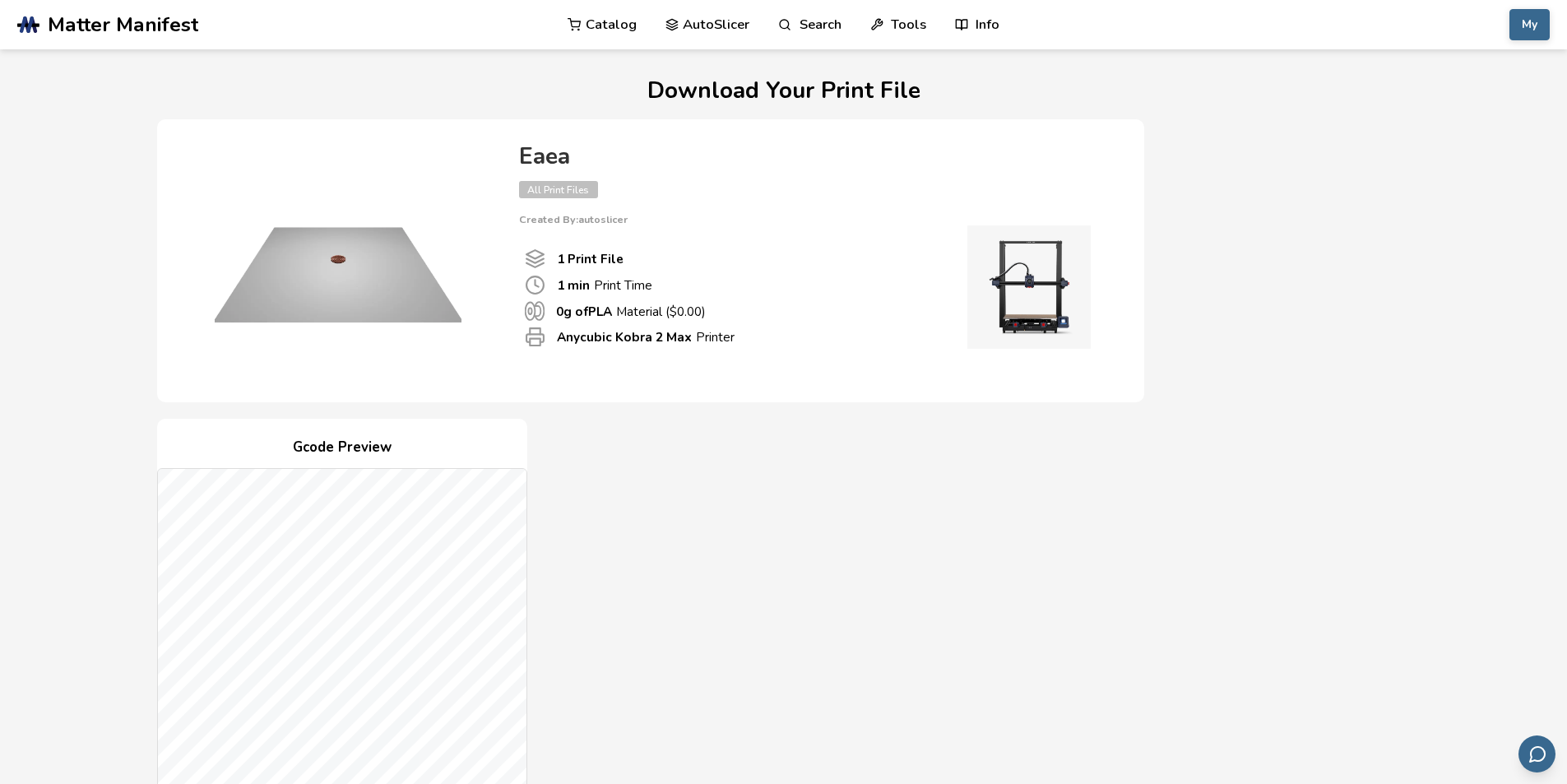
click at [718, 22] on link "AutoSlicer" at bounding box center [708, 24] width 85 height 49
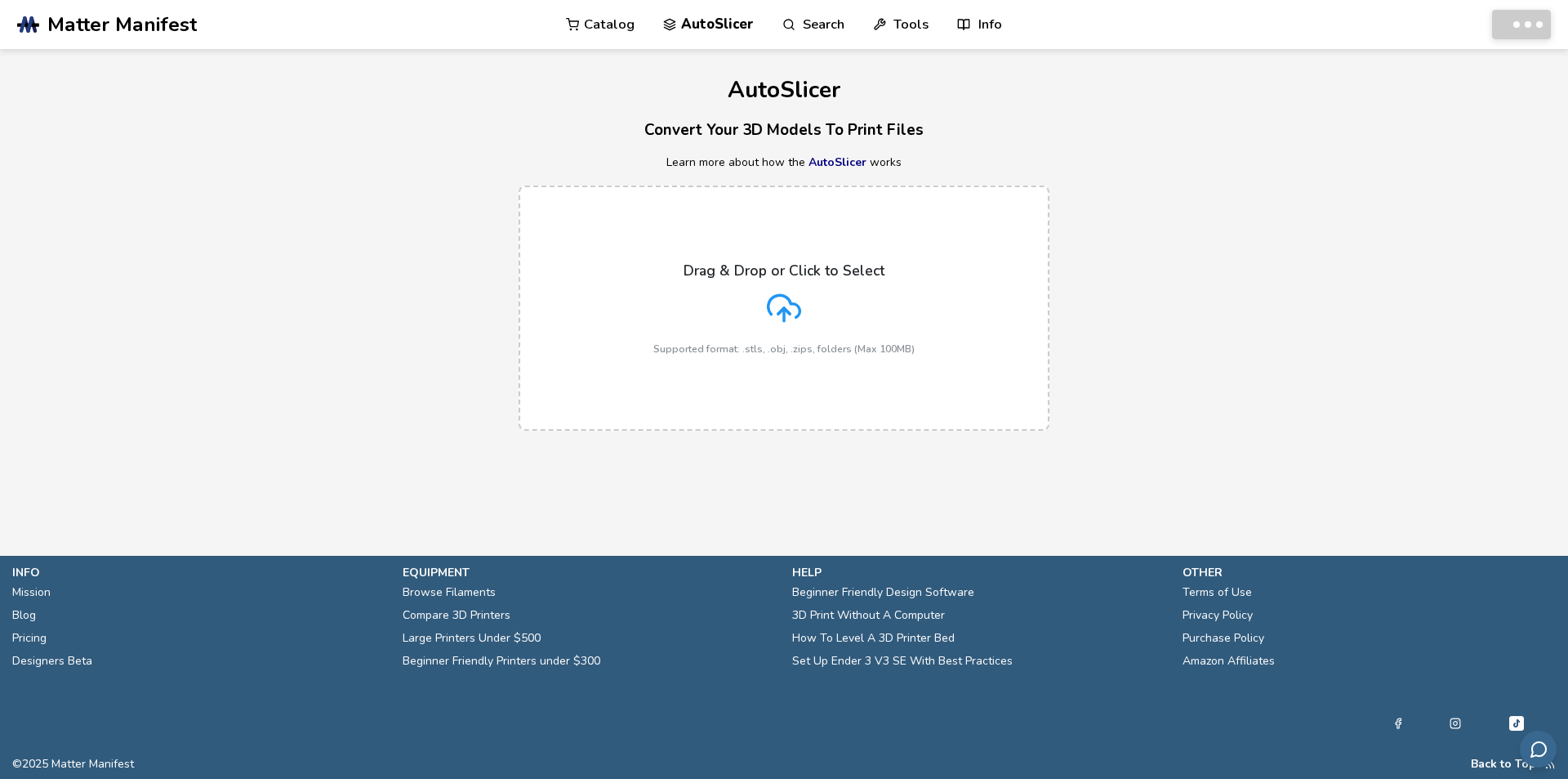
click at [739, 236] on label "Drag & Drop or Click to Select Supported format: .stls, .obj, .zips, folders (M…" at bounding box center [784, 307] width 531 height 245
click at [0, 0] on input "Drag & Drop or Click to Select Supported format: .stls, .obj, .zips, folders (M…" at bounding box center [0, 0] width 0 height 0
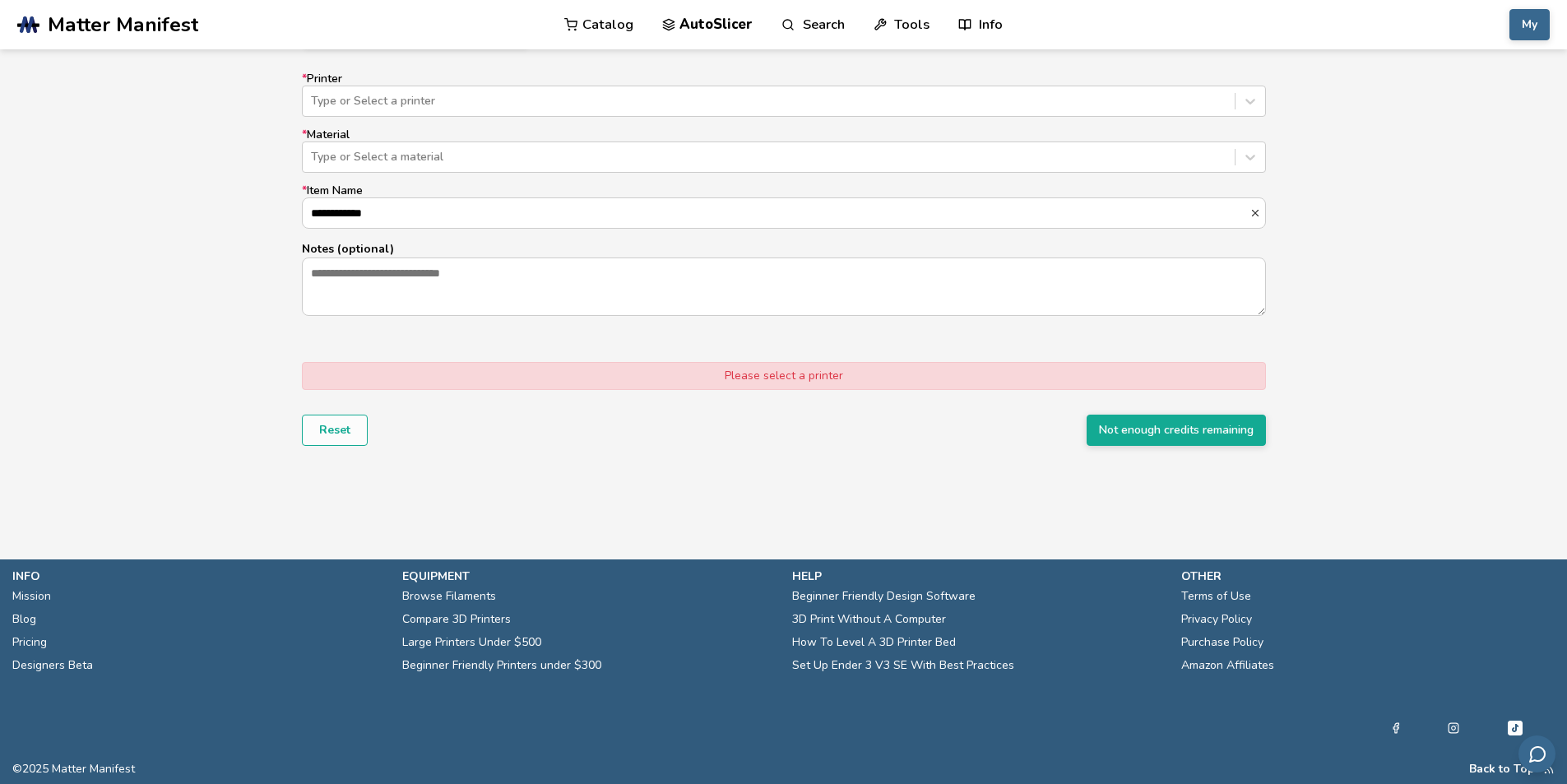
scroll to position [401, 0]
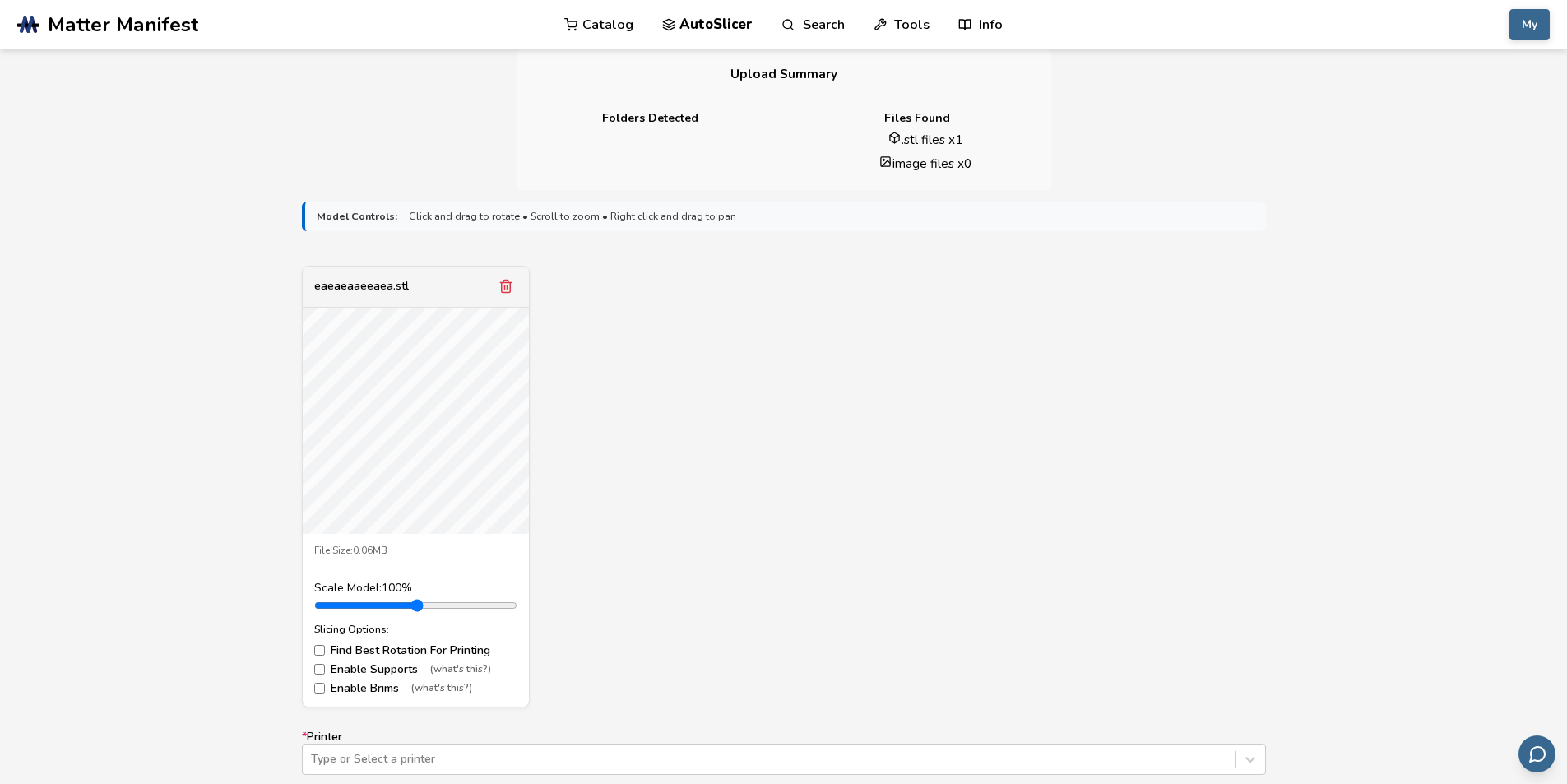
drag, startPoint x: 627, startPoint y: 499, endPoint x: 640, endPoint y: 426, distance: 74.1
drag, startPoint x: 640, startPoint y: 426, endPoint x: 853, endPoint y: 309, distance: 243.0
click at [915, 246] on form "**********" at bounding box center [784, 652] width 987 height 924
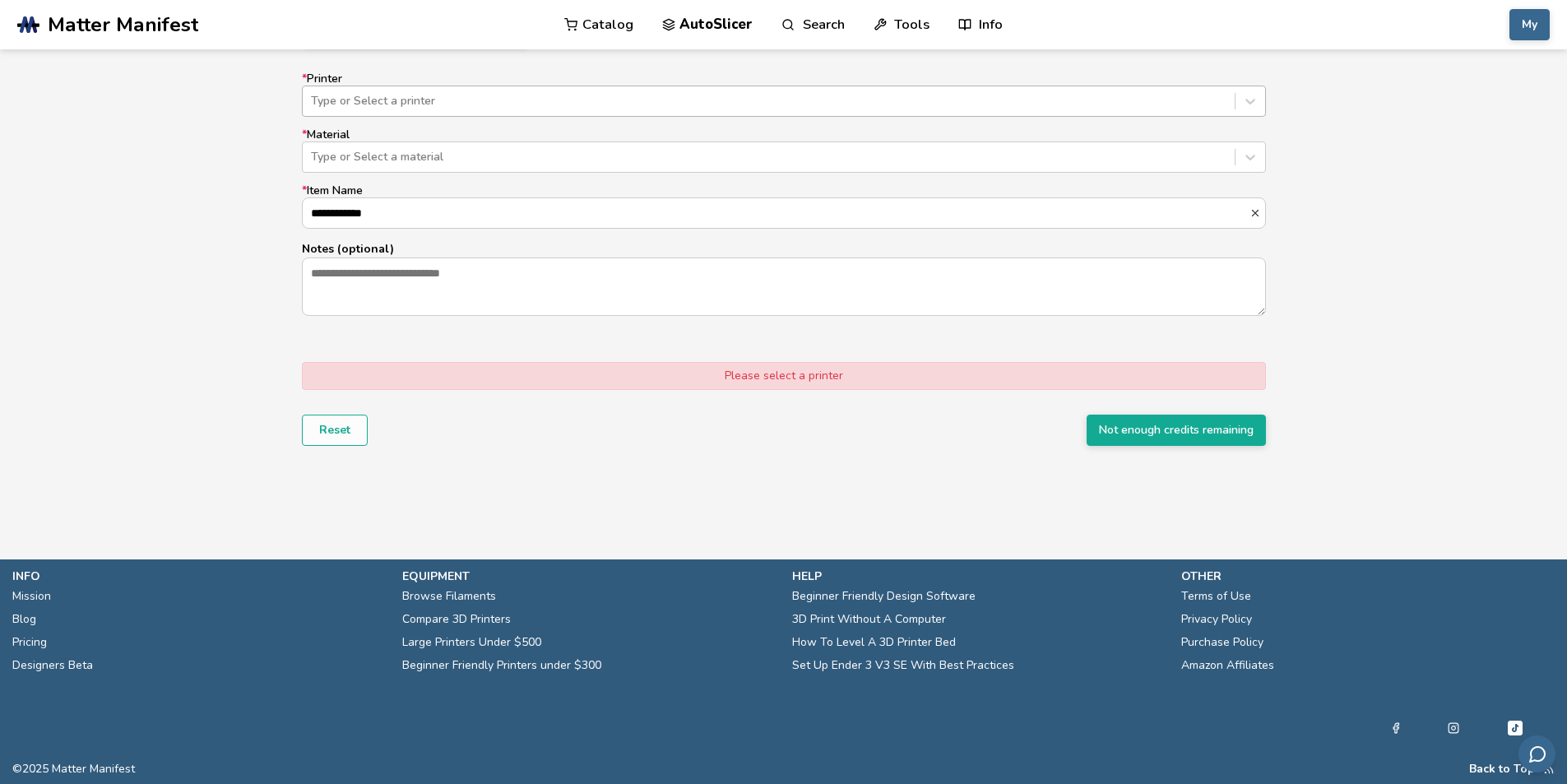
click at [577, 111] on div "Type or Select a printer" at bounding box center [769, 101] width 932 height 23
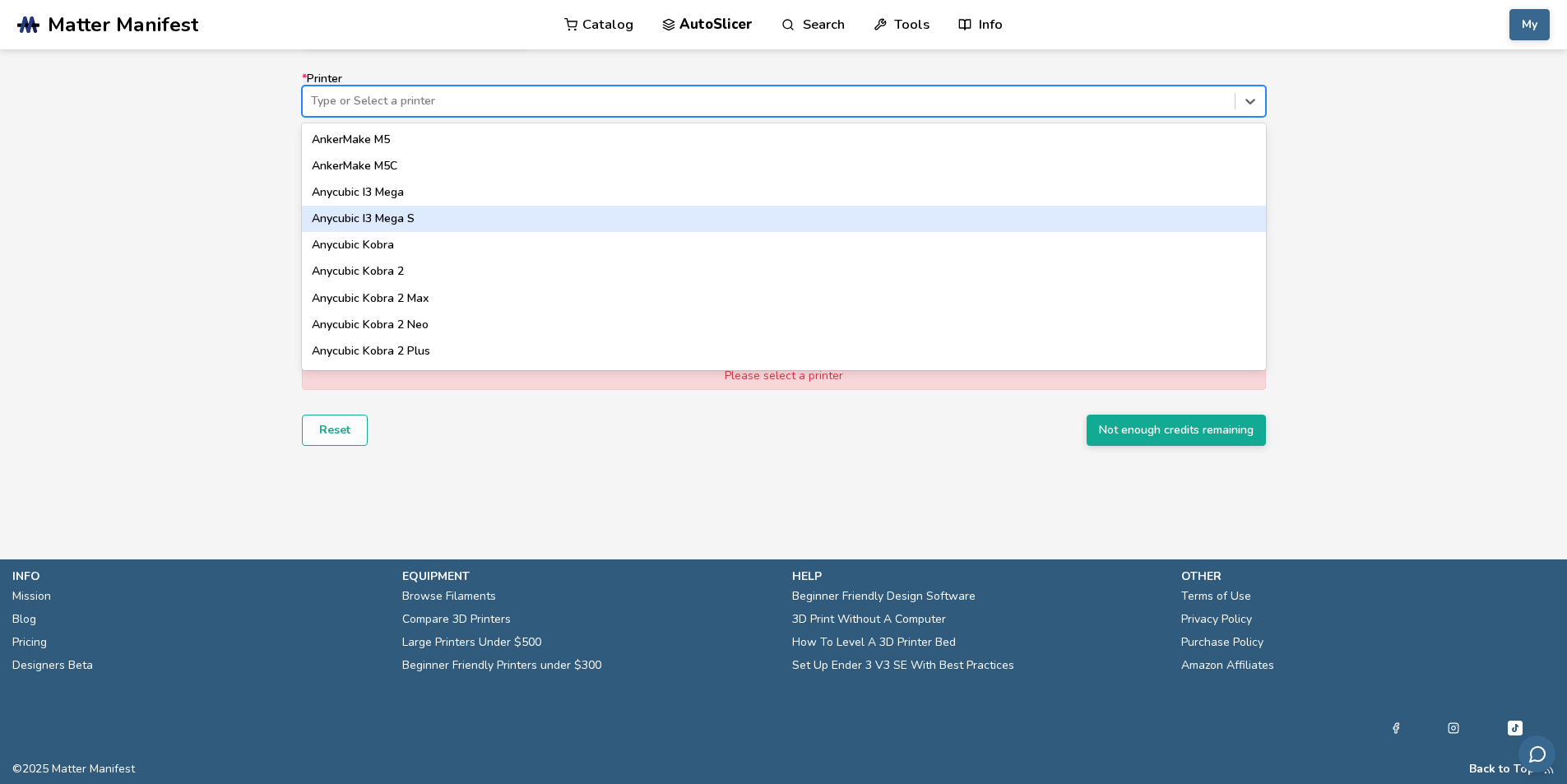
click at [503, 226] on div "Anycubic I3 Mega S" at bounding box center [784, 219] width 964 height 27
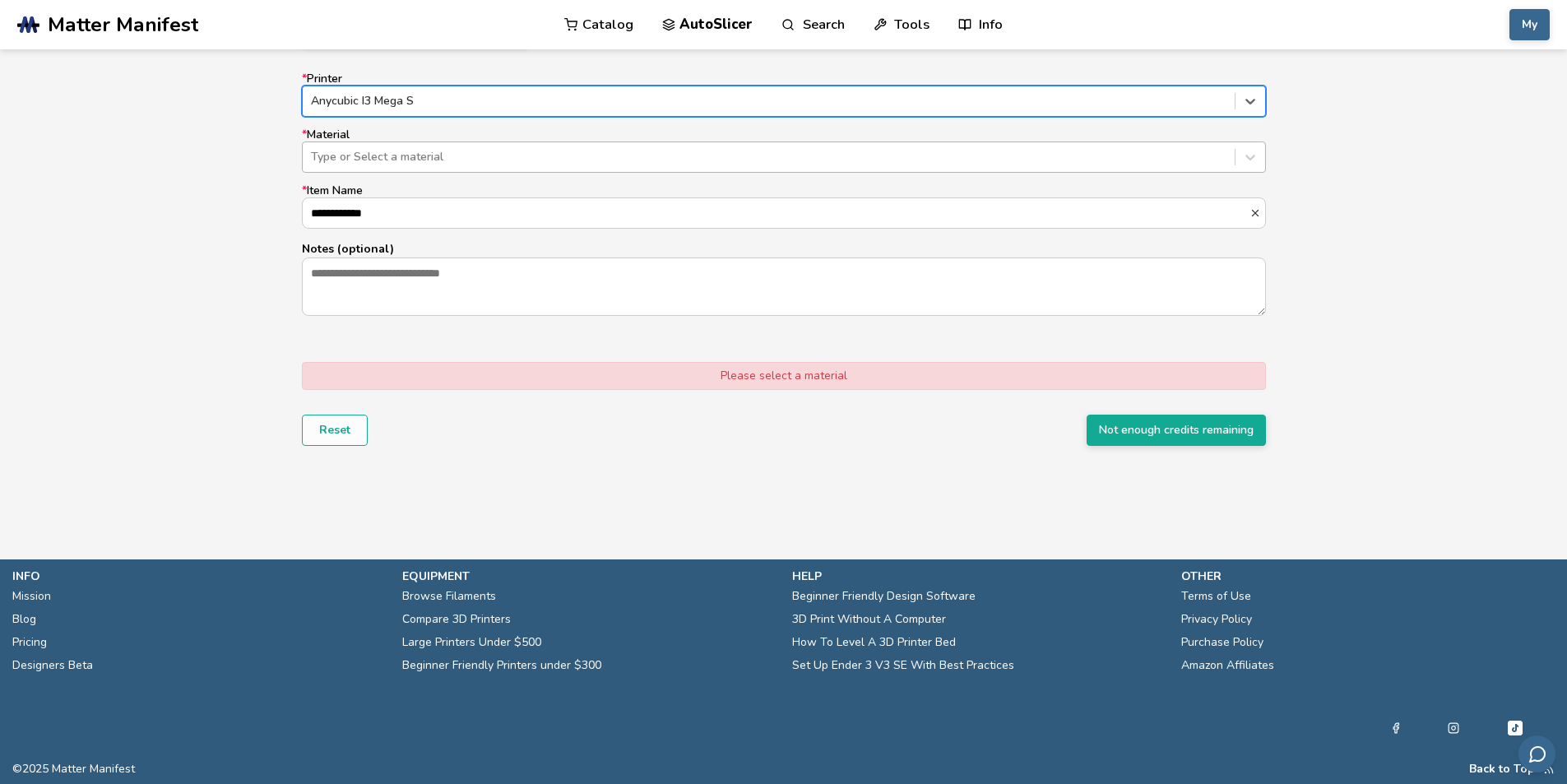
click at [539, 168] on div "Type or Select a material" at bounding box center [769, 157] width 932 height 23
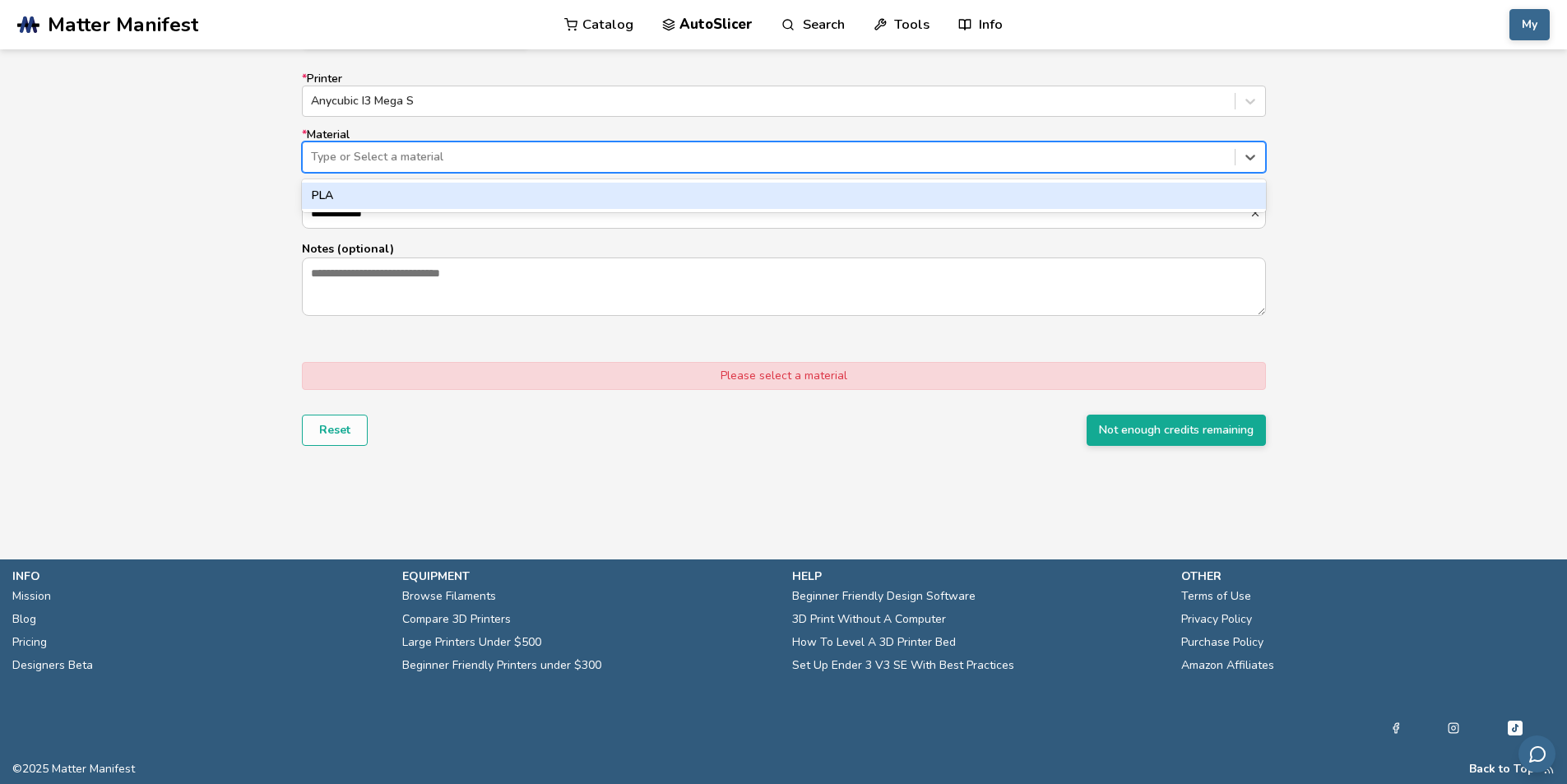
click at [510, 194] on div "PLA" at bounding box center [784, 196] width 964 height 27
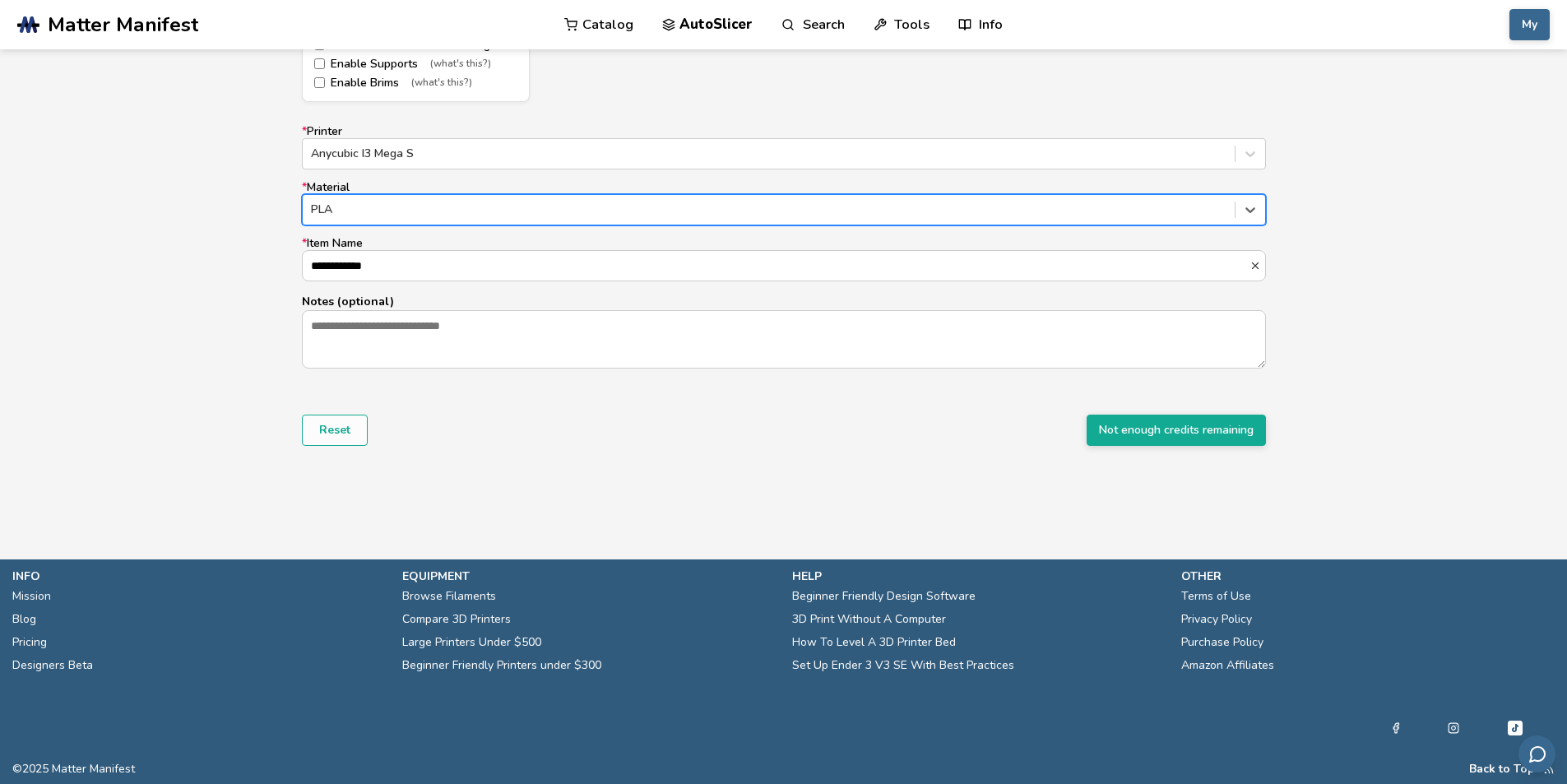
scroll to position [1006, 0]
click at [1170, 426] on button "Not enough credits remaining" at bounding box center [1176, 431] width 179 height 32
